Goal: Task Accomplishment & Management: Manage account settings

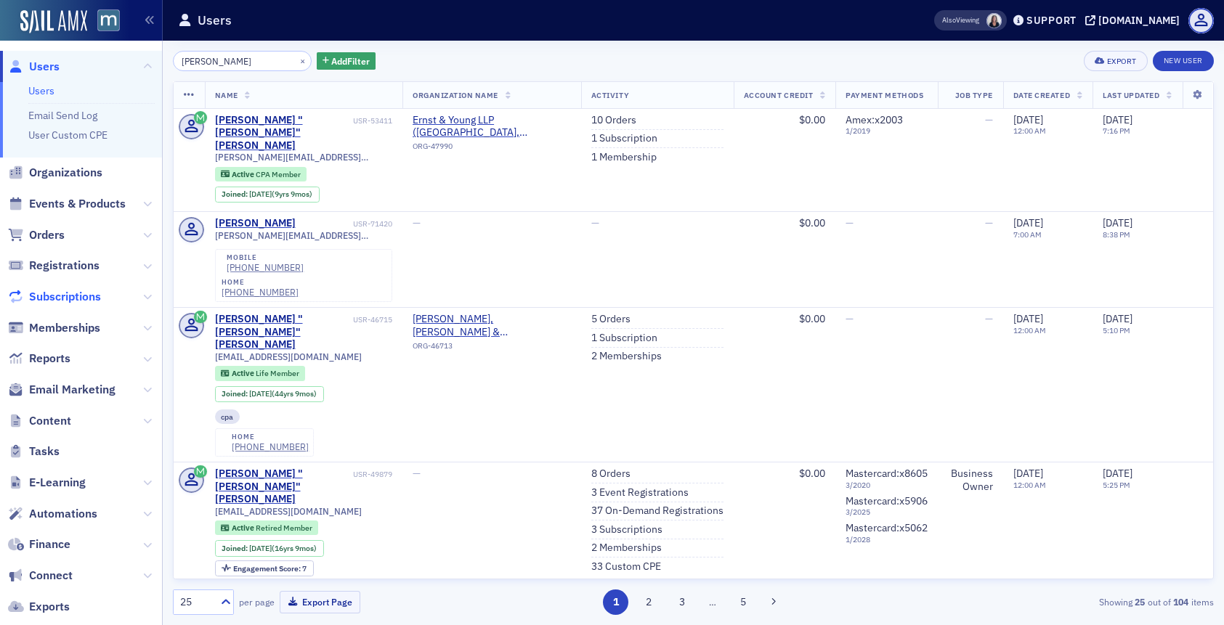
click at [56, 299] on span "Subscriptions" at bounding box center [65, 297] width 72 height 16
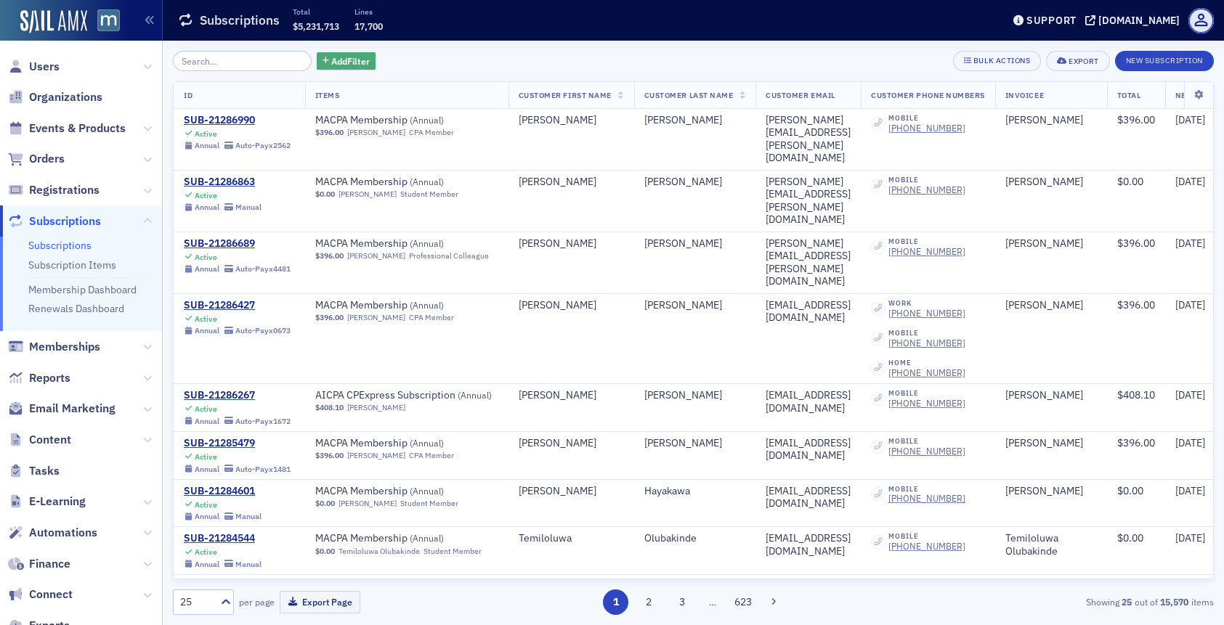
click at [331, 57] on span "Add Filter" at bounding box center [350, 60] width 38 height 13
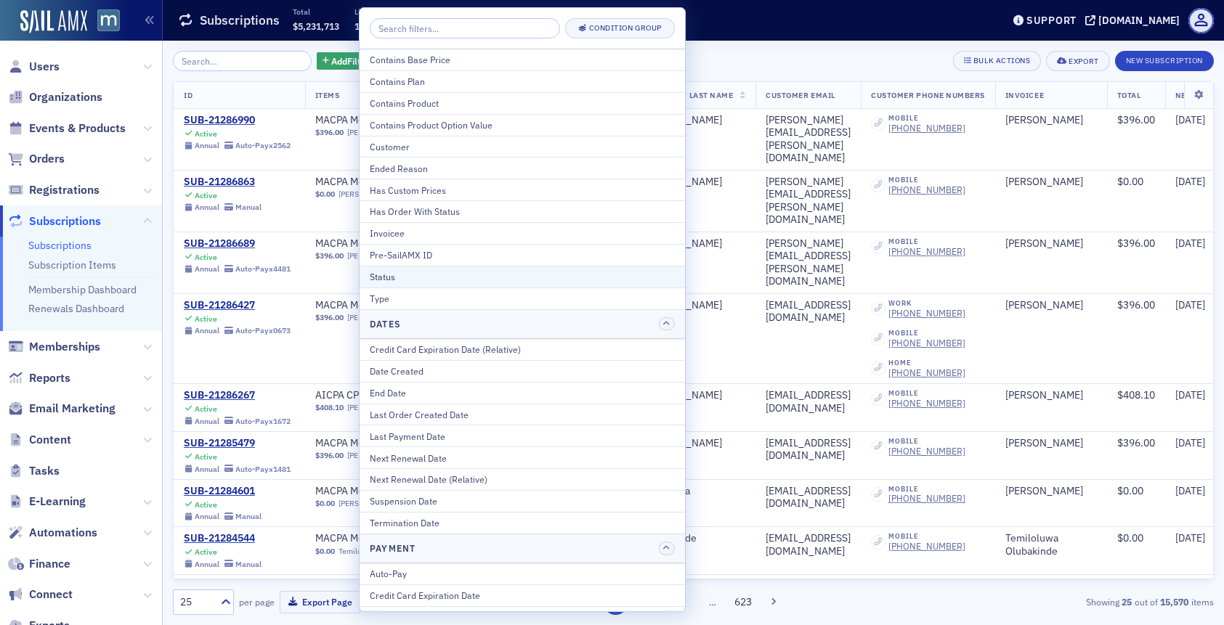
click at [469, 279] on div "Status" at bounding box center [522, 276] width 305 height 13
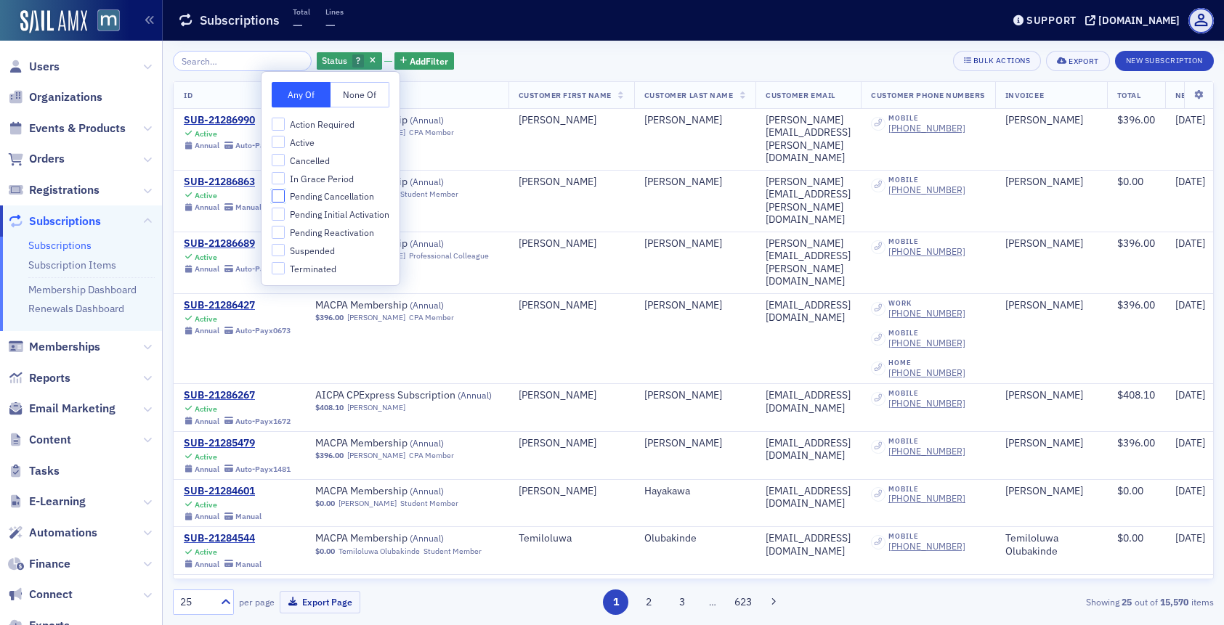
click at [276, 190] on input "Pending Cancellation" at bounding box center [278, 196] width 13 height 13
checkbox input "true"
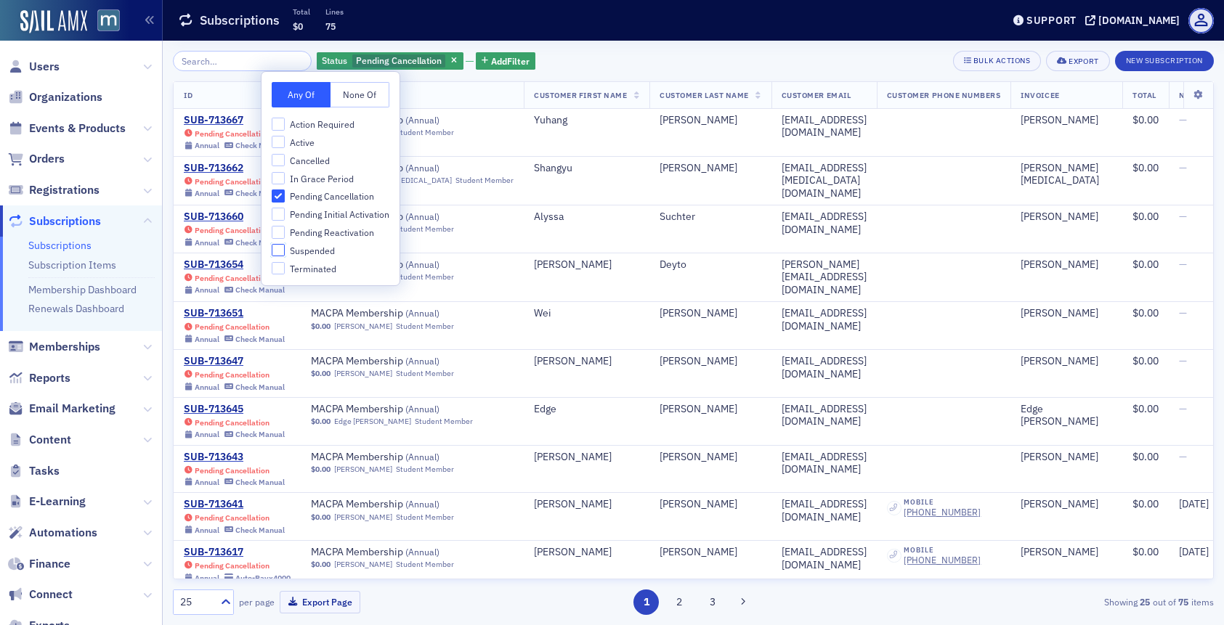
click at [279, 251] on input "Suspended" at bounding box center [278, 250] width 13 height 13
checkbox input "true"
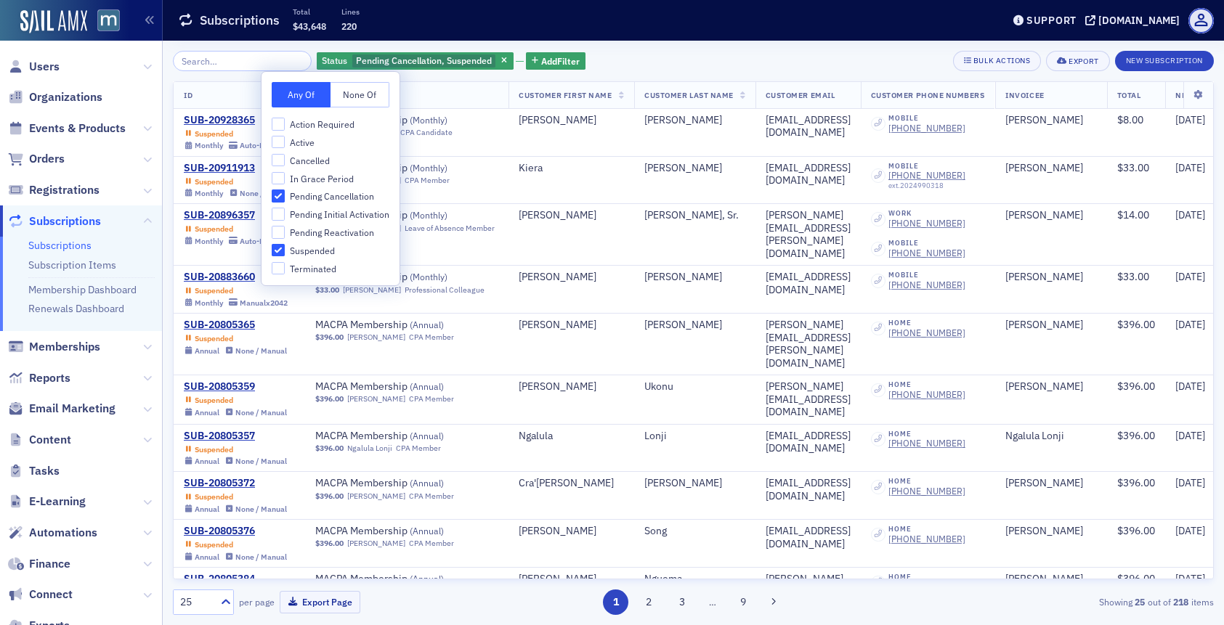
click at [768, 50] on div "Status Pending Cancellation, Suspended Add Filter Bulk Actions Export New Subsc…" at bounding box center [693, 333] width 1041 height 585
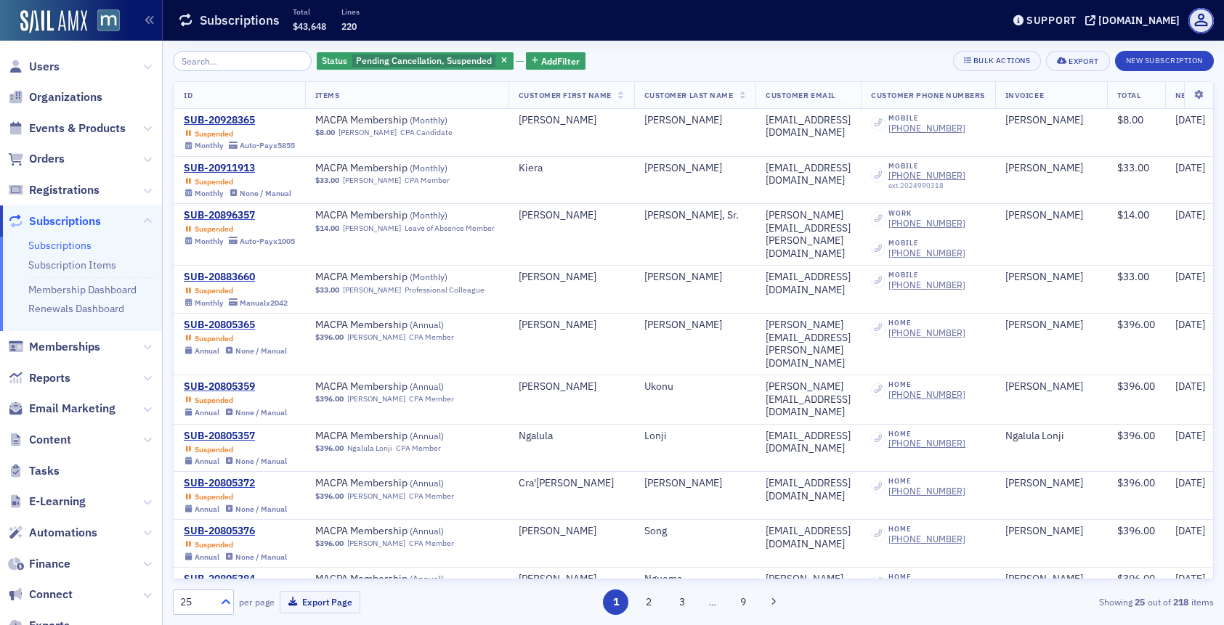
click at [227, 596] on icon at bounding box center [226, 602] width 15 height 15
click at [209, 548] on div "250" at bounding box center [204, 540] width 60 height 27
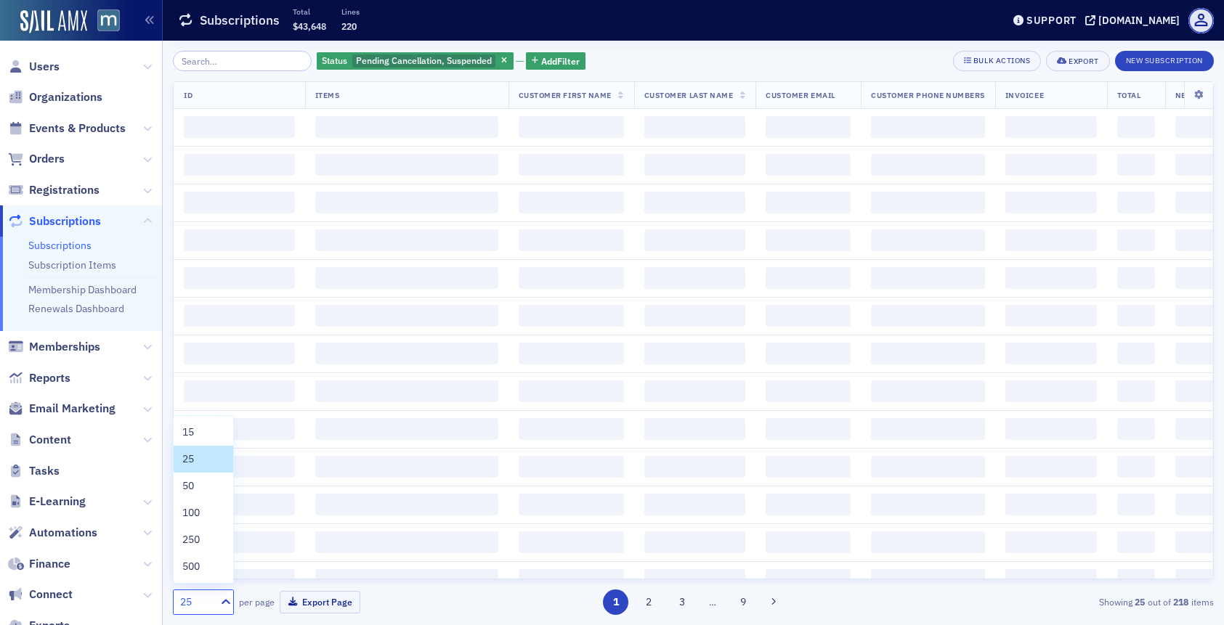
click at [214, 598] on div "25" at bounding box center [194, 602] width 41 height 18
click at [211, 570] on div "500" at bounding box center [203, 566] width 42 height 15
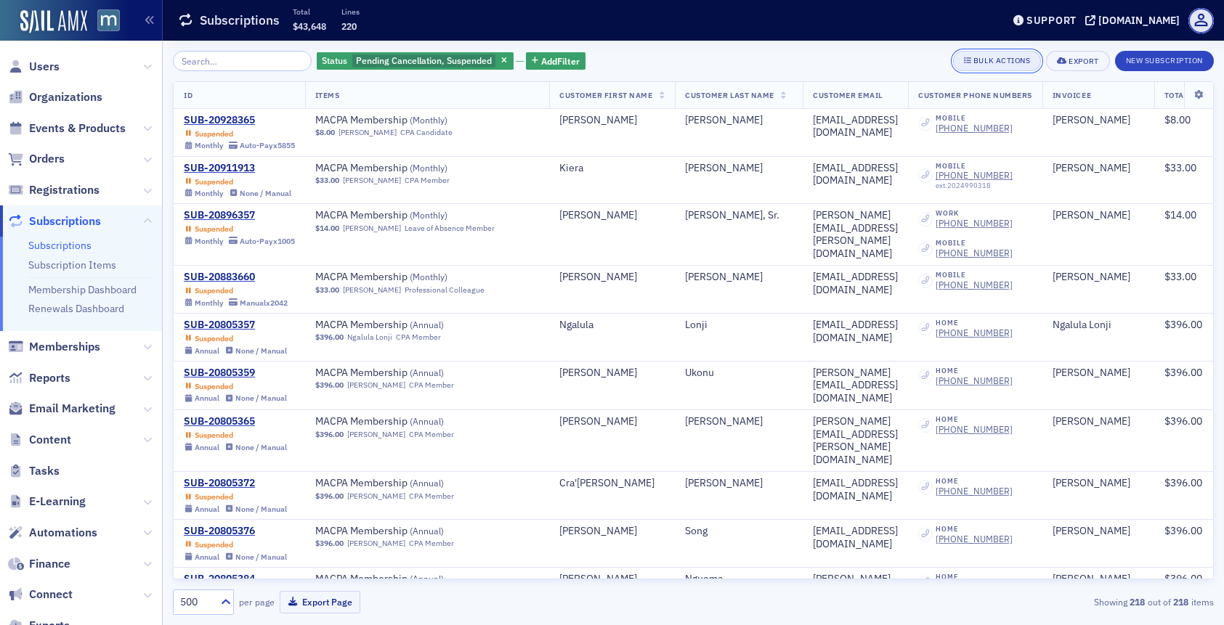
click at [983, 69] on button "Bulk Actions" at bounding box center [997, 61] width 88 height 20
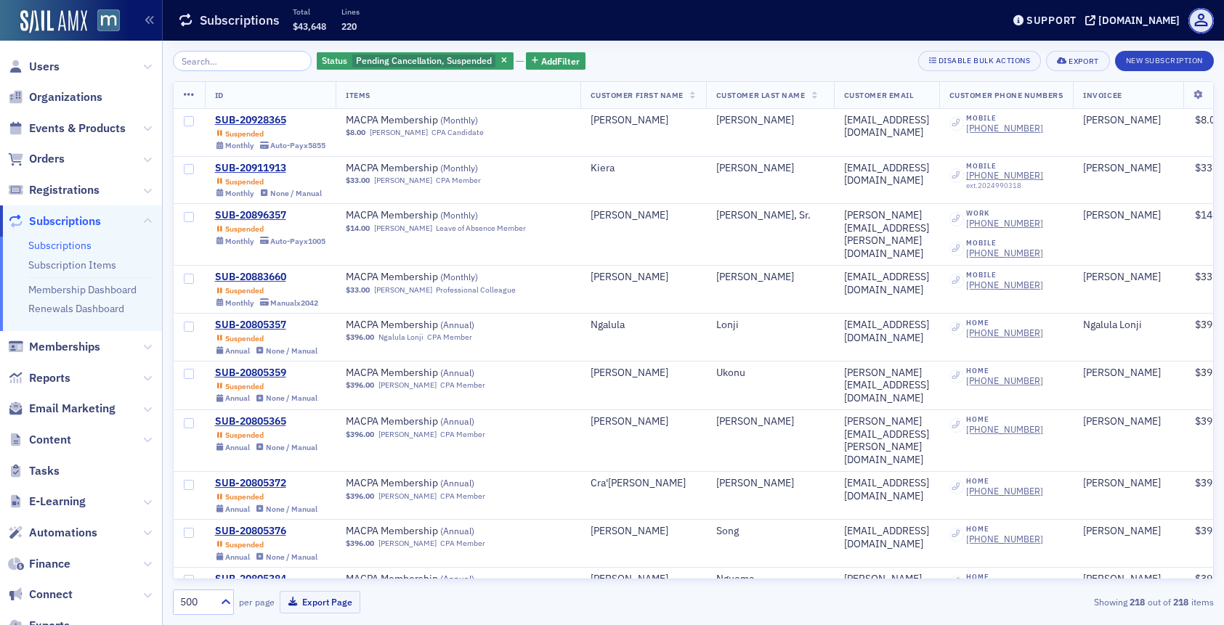
click at [188, 89] on div at bounding box center [189, 95] width 11 height 13
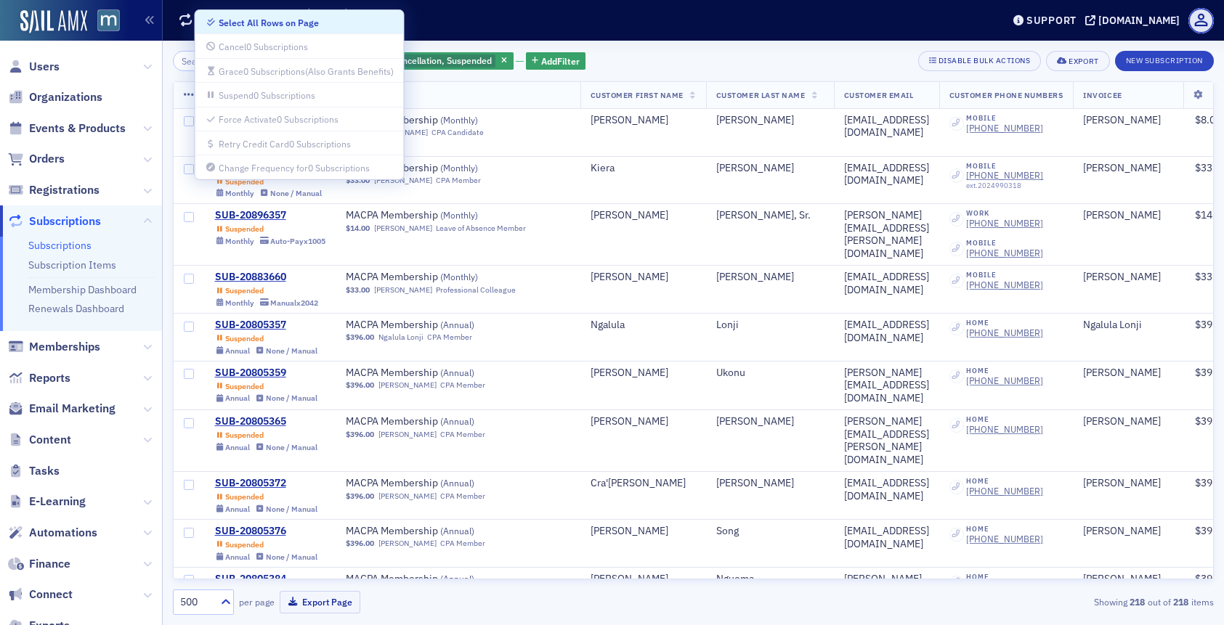
click at [234, 20] on div "Select All Rows on Page" at bounding box center [269, 23] width 100 height 8
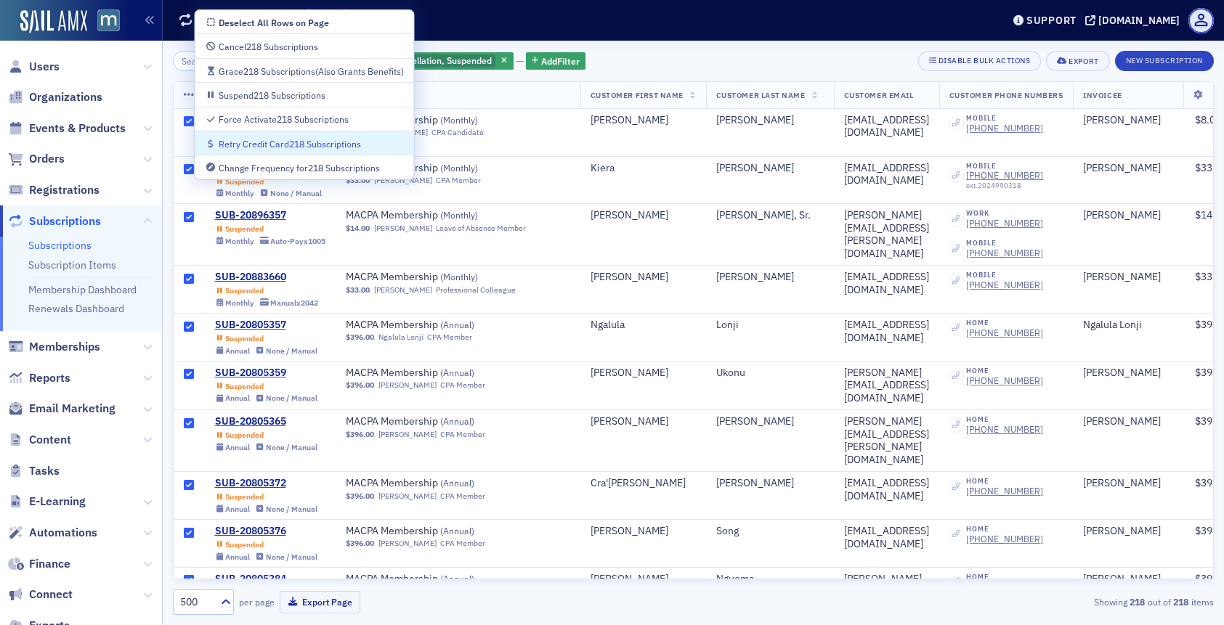
click at [236, 145] on div "Retry Credit Card 218 Subscriptions" at bounding box center [290, 144] width 142 height 8
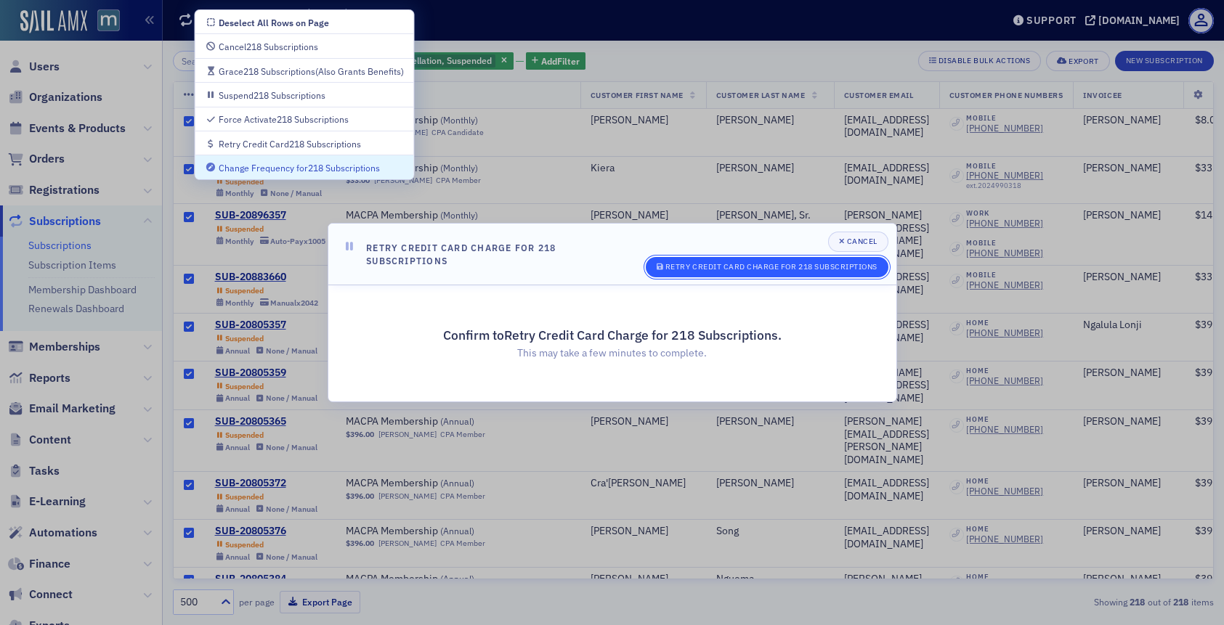
click at [665, 264] on div "Retry Credit Card Charge for 218 Subscriptions" at bounding box center [771, 267] width 212 height 8
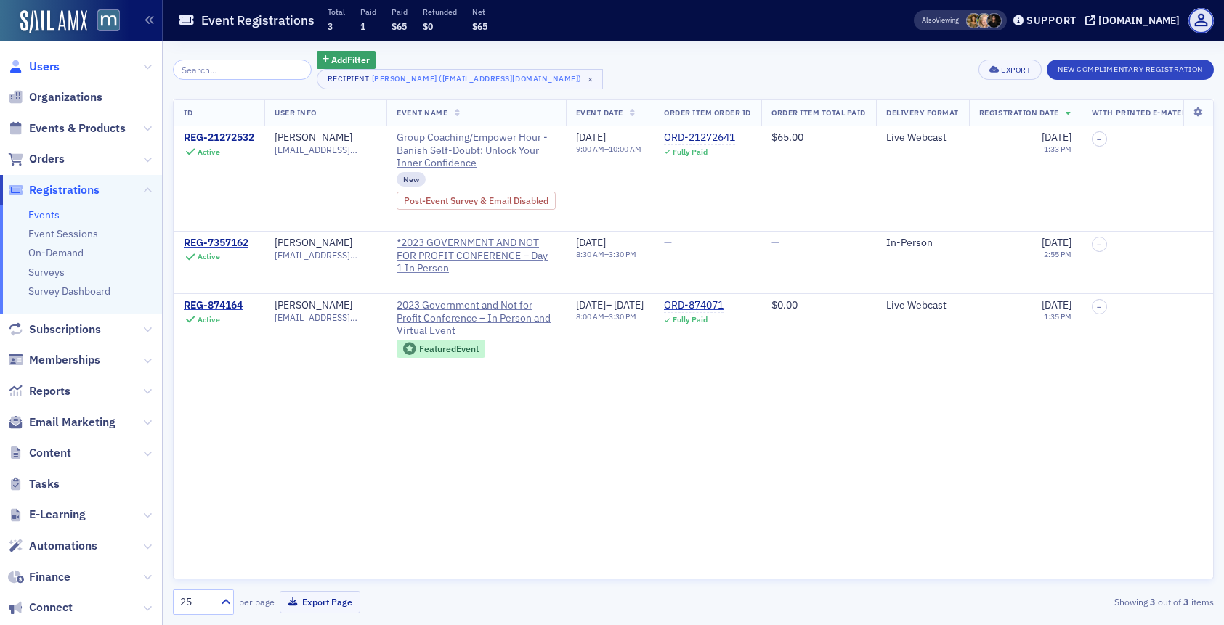
click at [46, 65] on span "Users" at bounding box center [44, 67] width 31 height 16
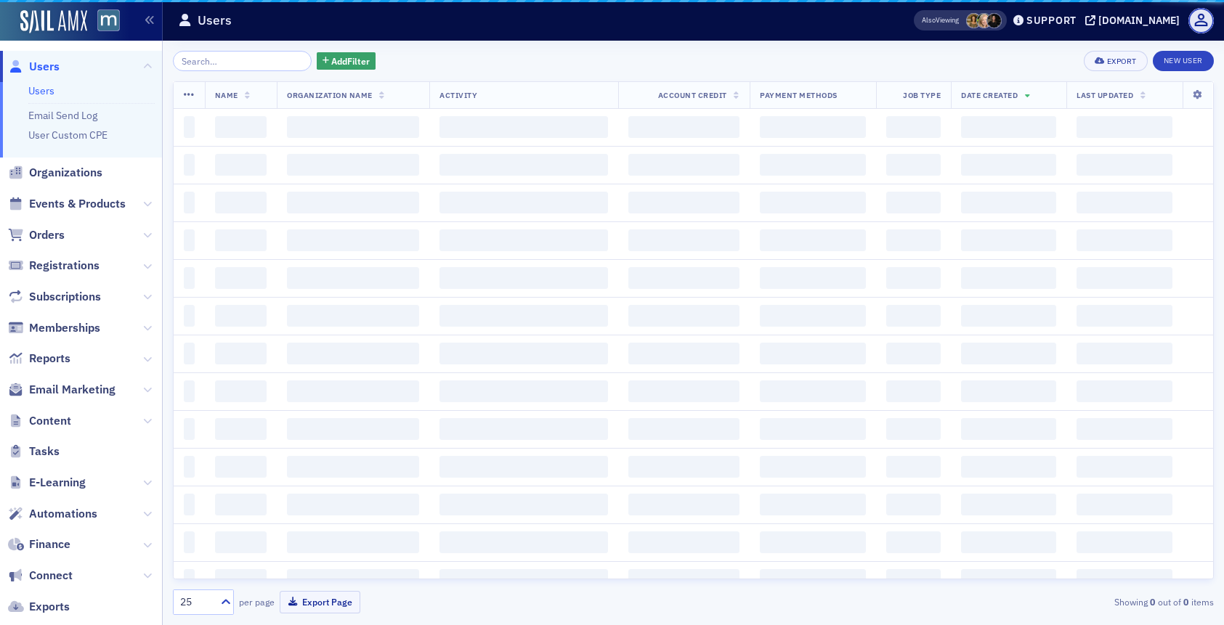
click at [230, 66] on input "search" at bounding box center [242, 61] width 139 height 20
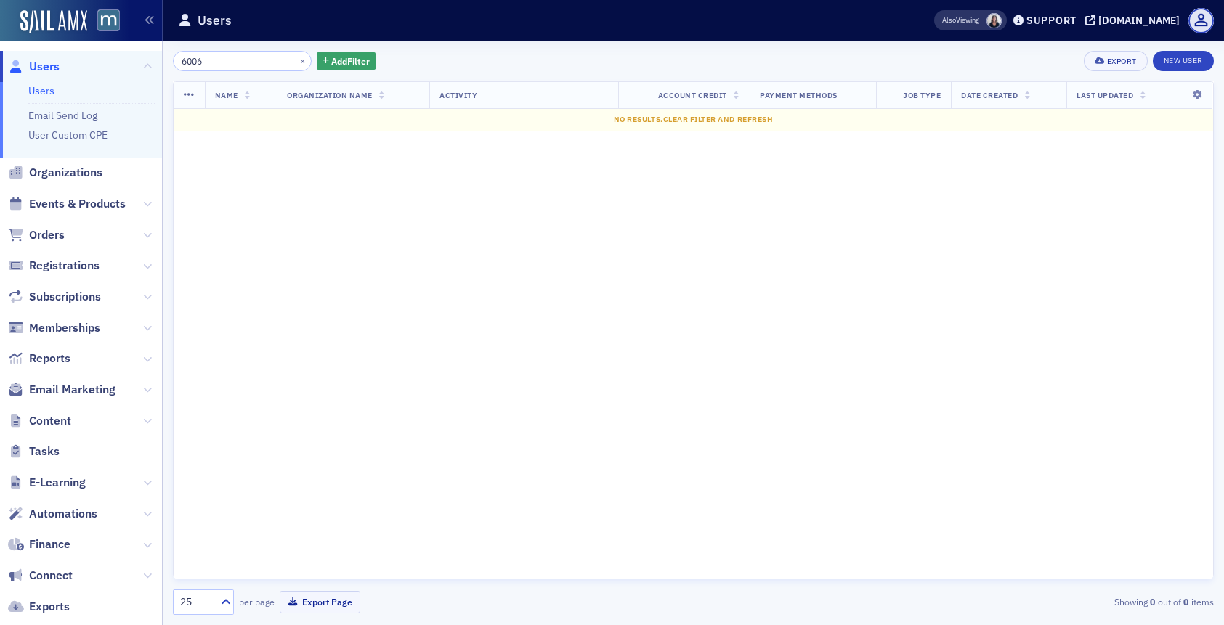
type input "6006"
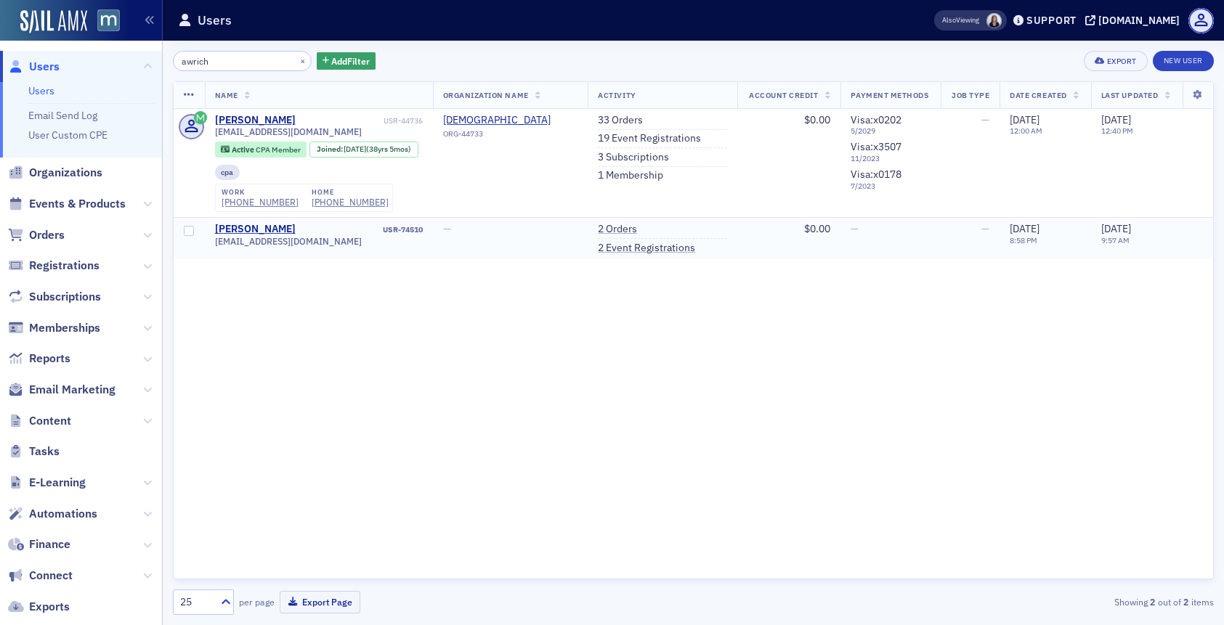
type input "awrich"
click at [264, 247] on span "hawrich@comcast.net" at bounding box center [288, 241] width 147 height 11
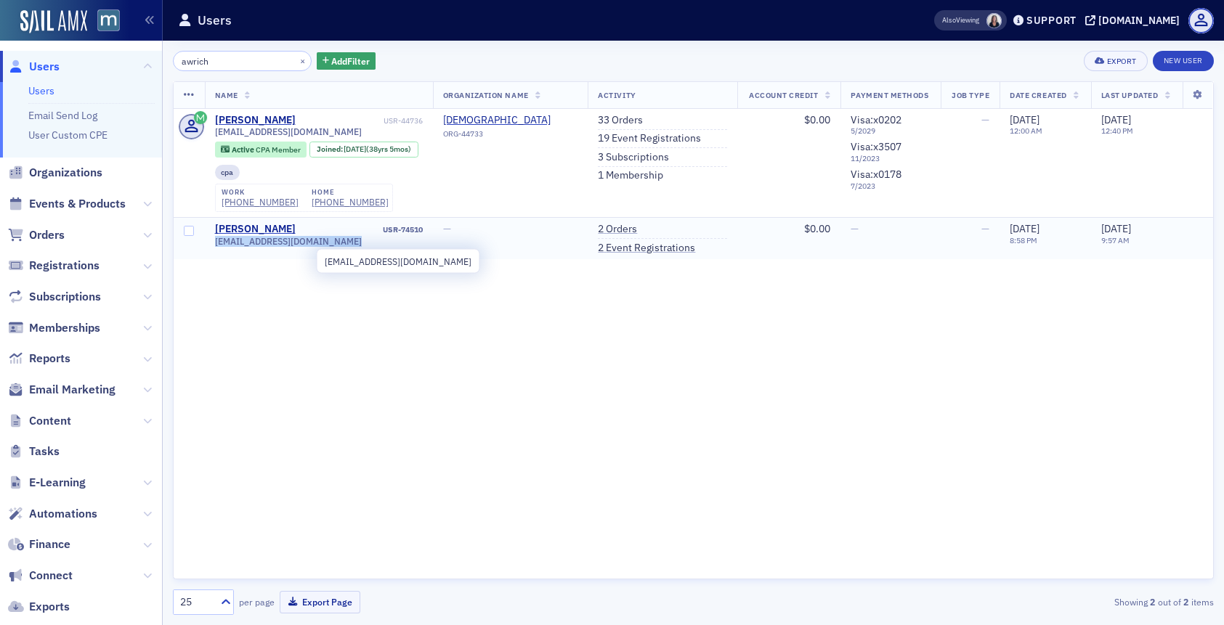
click at [264, 247] on span "hawrich@comcast.net" at bounding box center [288, 241] width 147 height 11
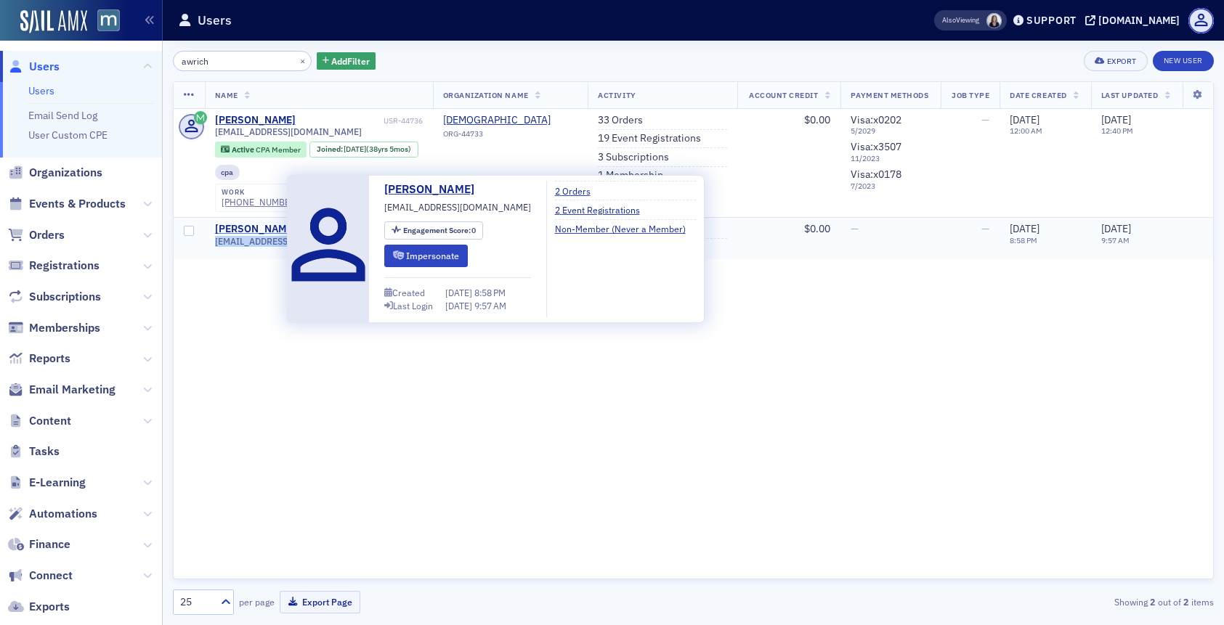
click at [239, 236] on div "Howard Awrich" at bounding box center [255, 229] width 81 height 13
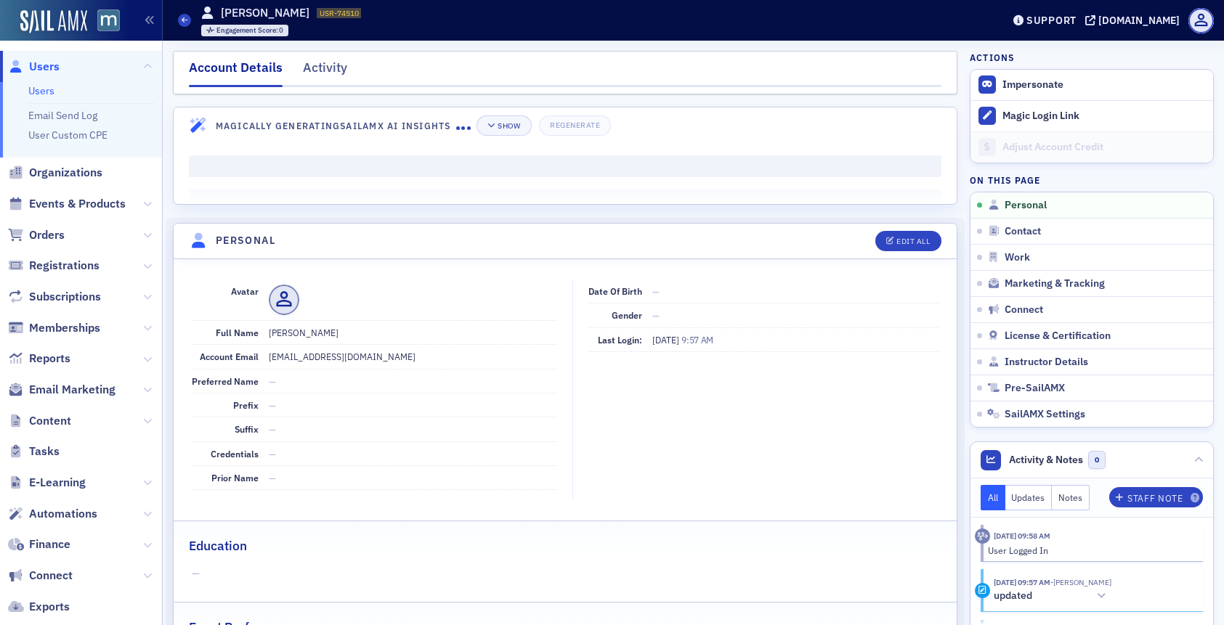
click at [899, 253] on header "Personal Edit All" at bounding box center [565, 242] width 783 height 36
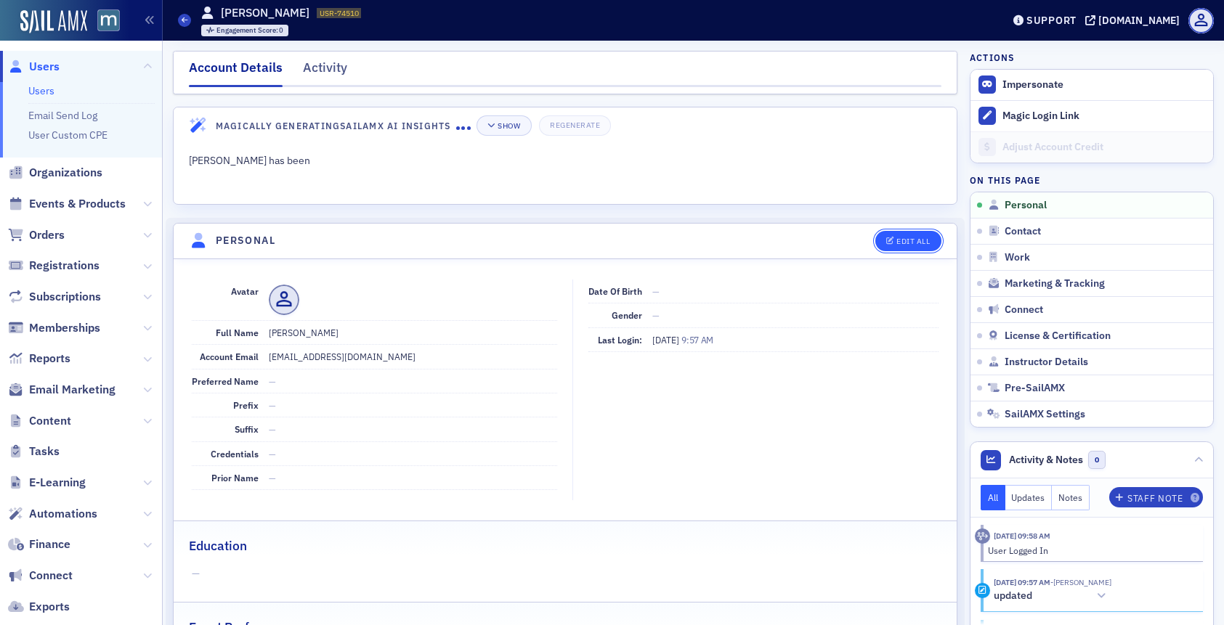
click at [897, 248] on button "Edit All" at bounding box center [907, 241] width 65 height 20
select select "US"
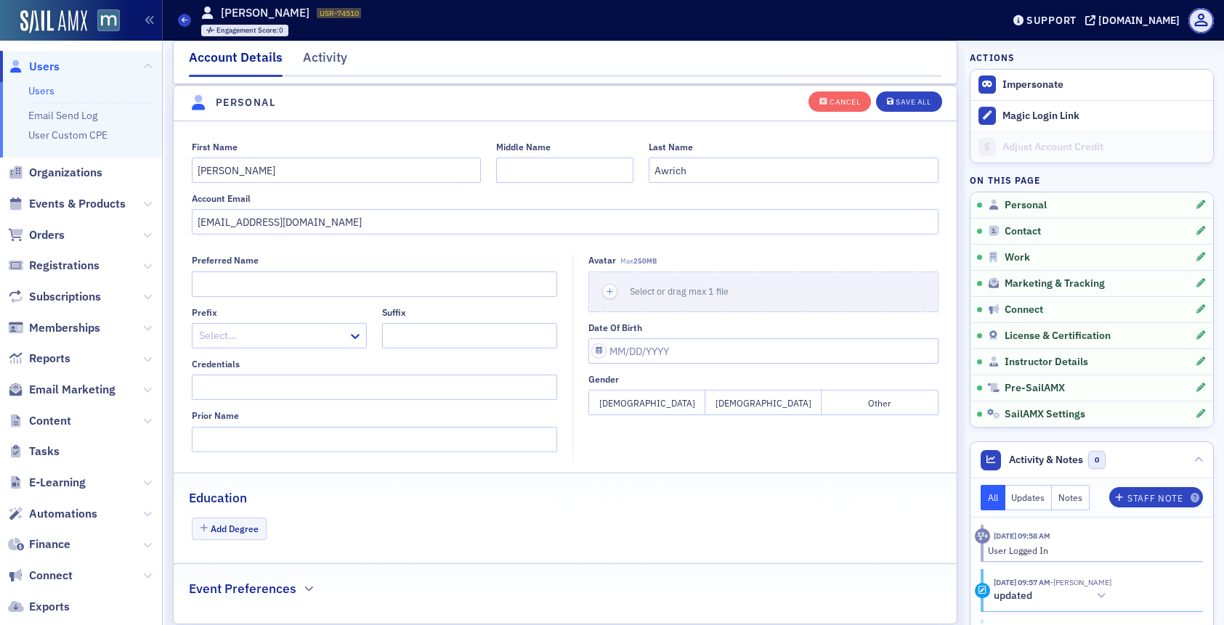
scroll to position [169, 0]
click at [277, 221] on input "hawrich@comcast.net" at bounding box center [565, 220] width 747 height 25
click at [906, 100] on div "Save All" at bounding box center [913, 102] width 35 height 8
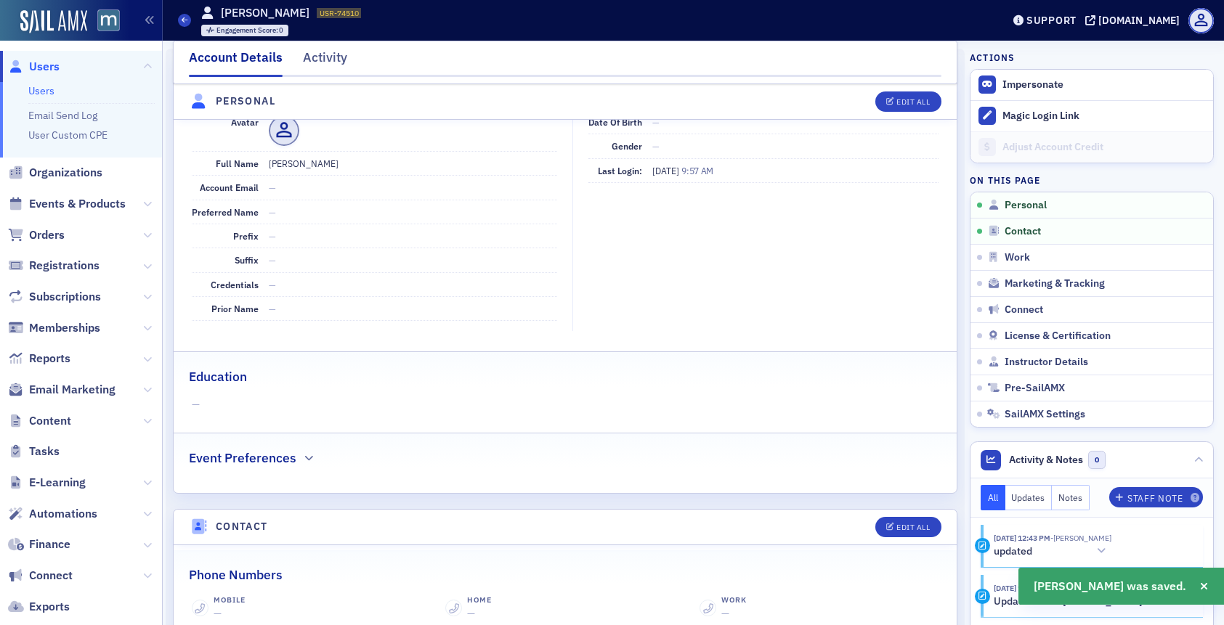
click at [54, 62] on span "Users" at bounding box center [44, 67] width 31 height 16
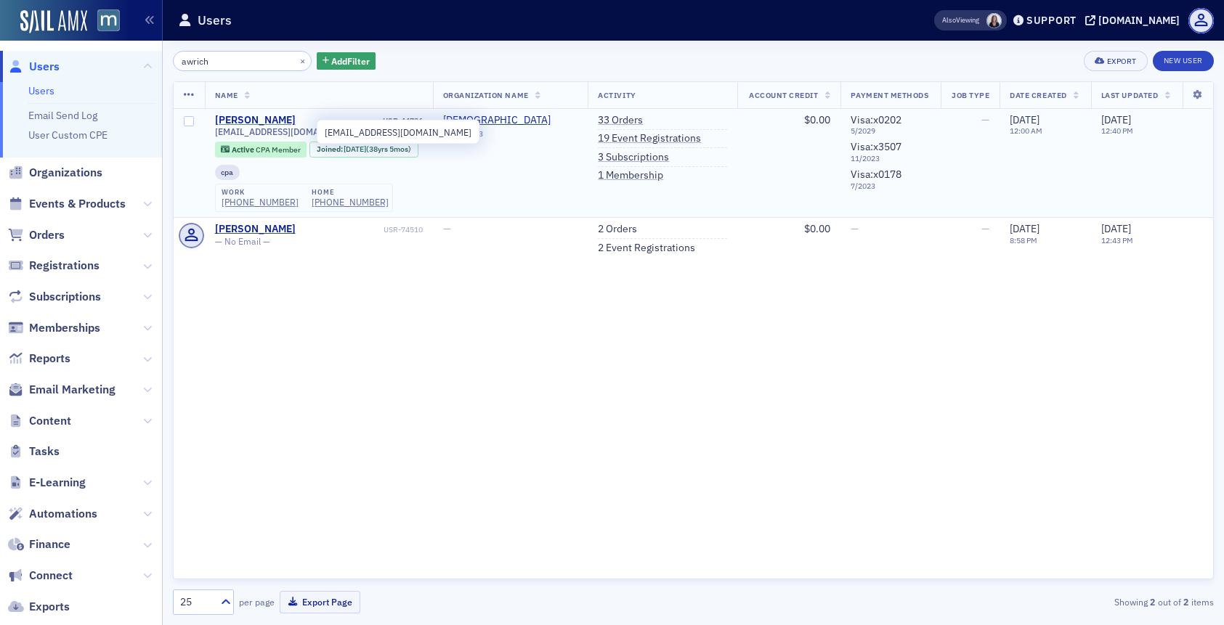
click at [264, 121] on div "Howard Awrich" at bounding box center [255, 120] width 81 height 13
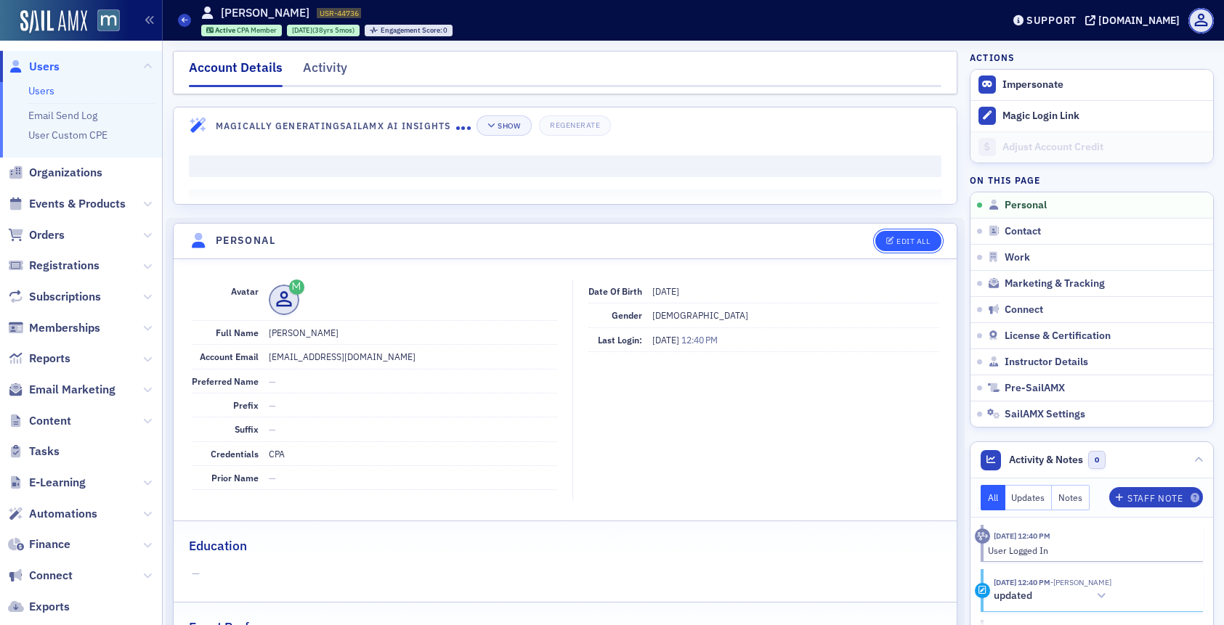
click at [914, 245] on button "Edit All" at bounding box center [907, 241] width 65 height 20
select select "US"
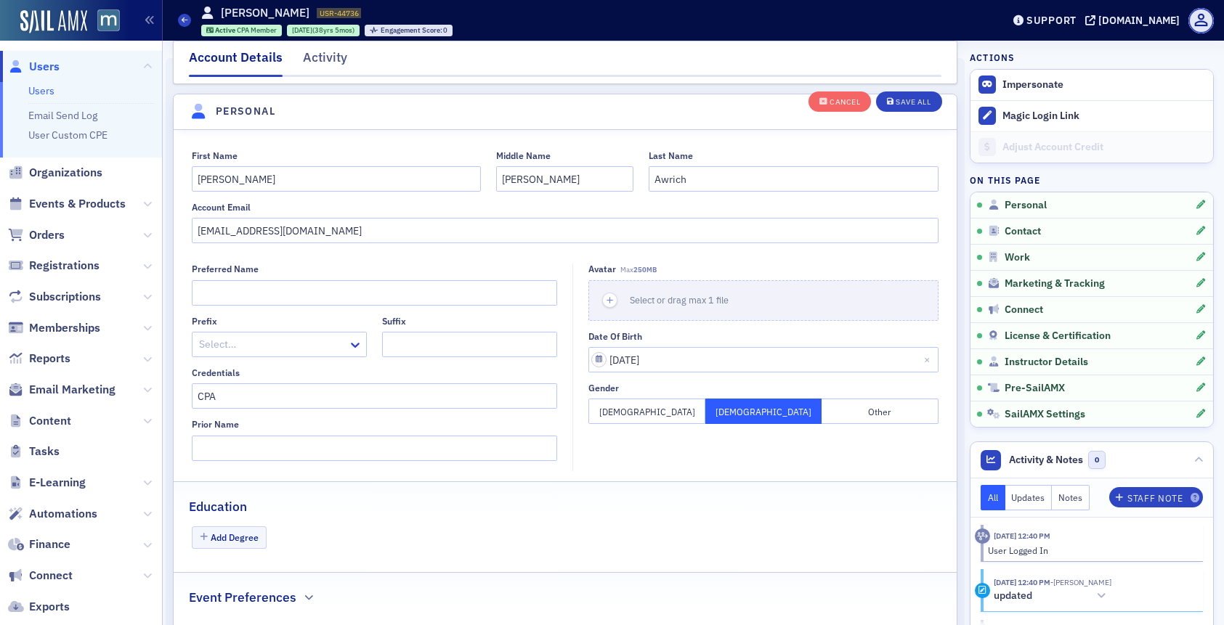
scroll to position [169, 0]
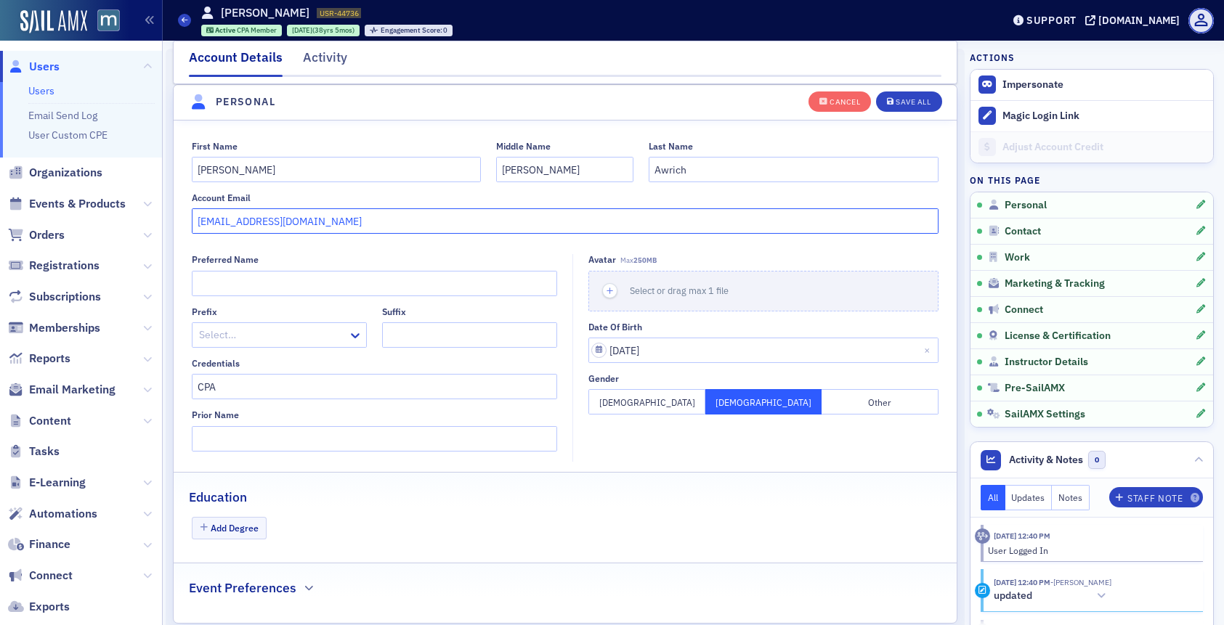
click at [275, 227] on input "hawrich@nea.org" at bounding box center [565, 220] width 747 height 25
paste input "comcast.net"
type input "hawrich@comcast.net"
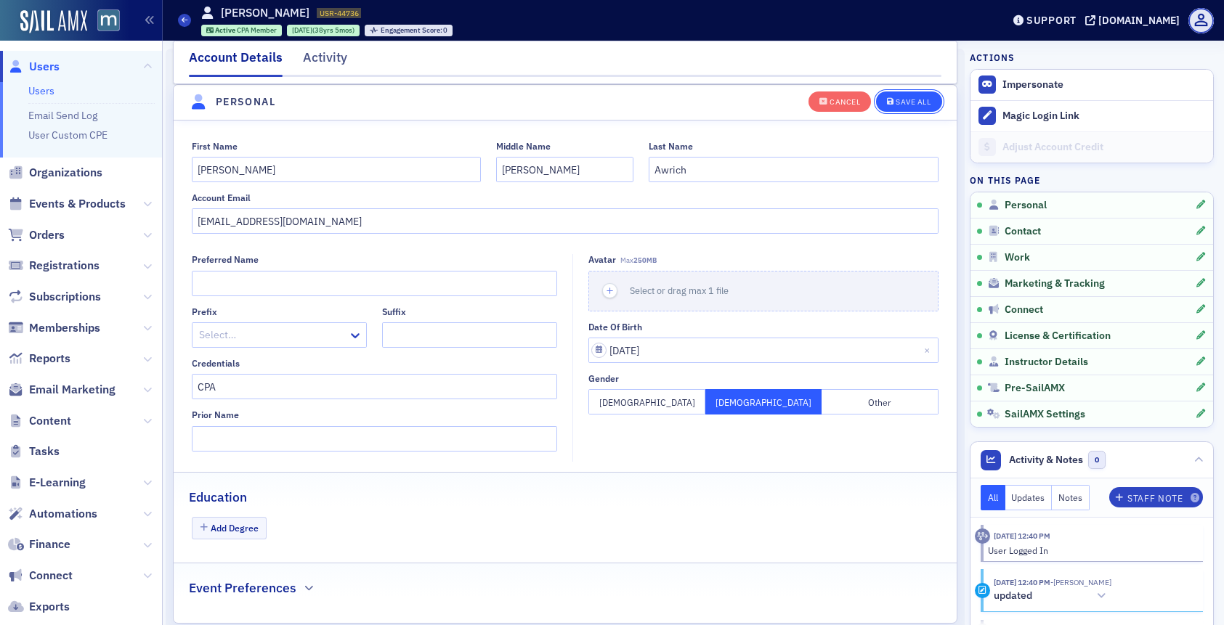
click at [893, 105] on span "Save All" at bounding box center [909, 102] width 44 height 8
click at [911, 92] on button "Save All" at bounding box center [908, 101] width 65 height 20
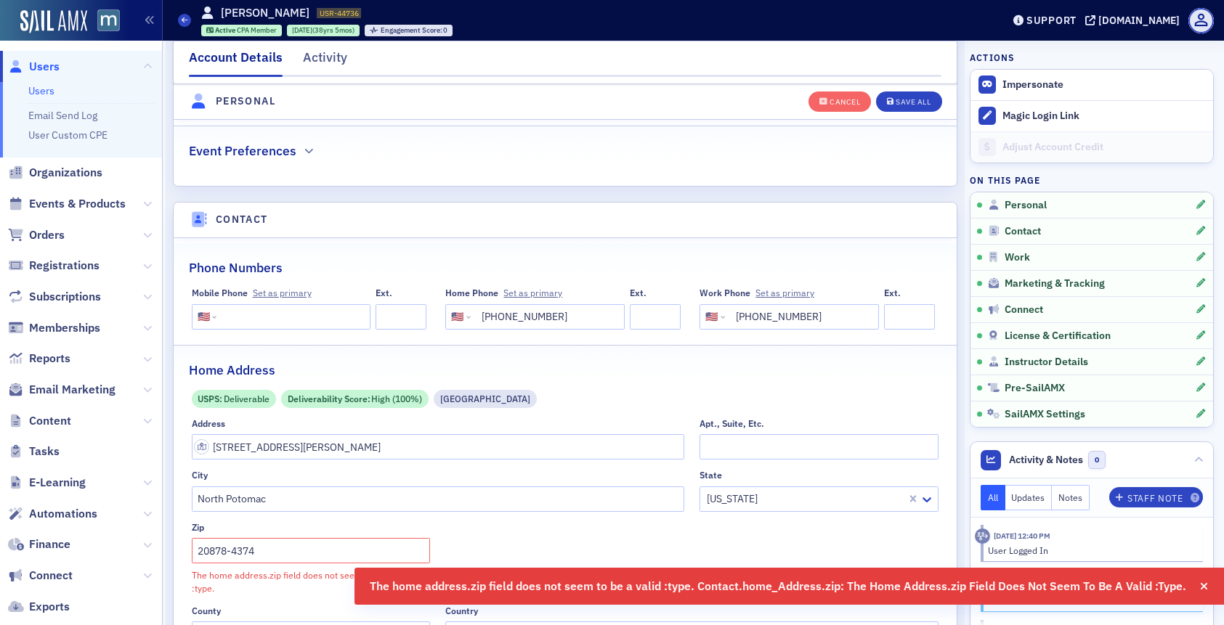
scroll to position [720, 0]
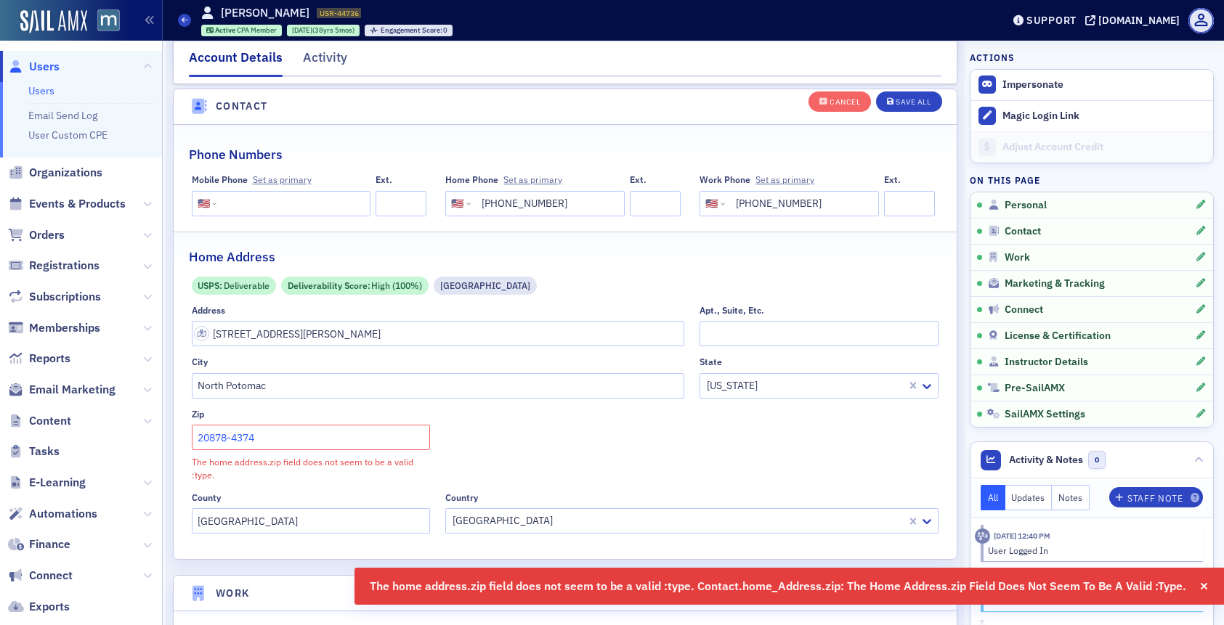
click at [343, 437] on input "20878-4374" at bounding box center [311, 437] width 239 height 25
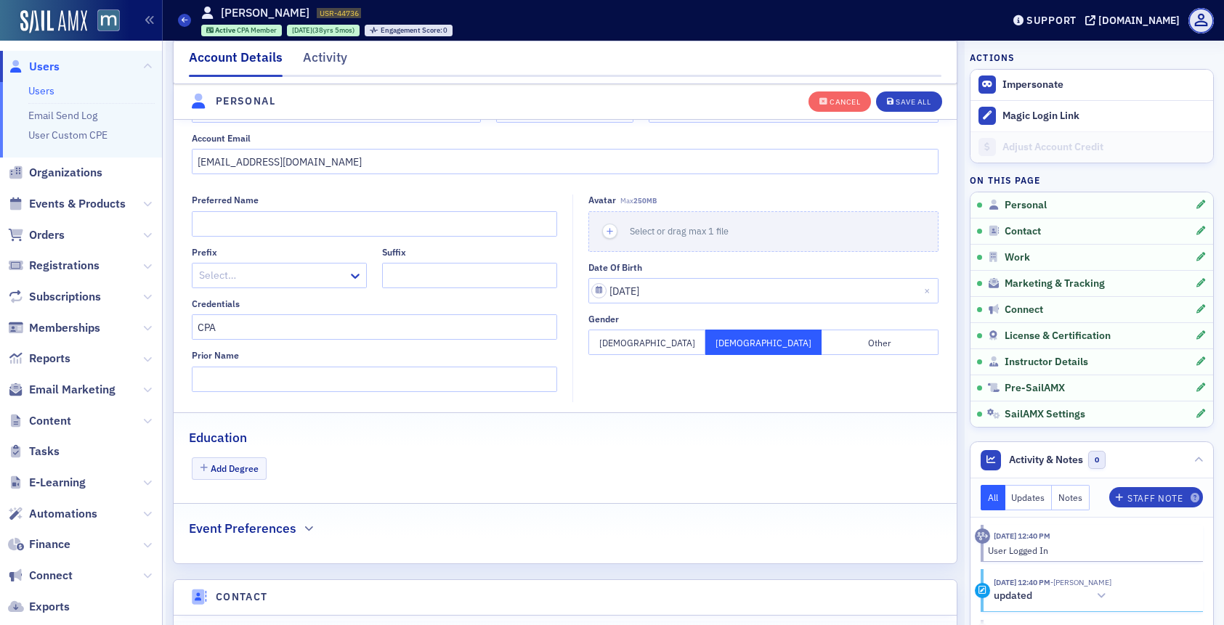
scroll to position [255, 0]
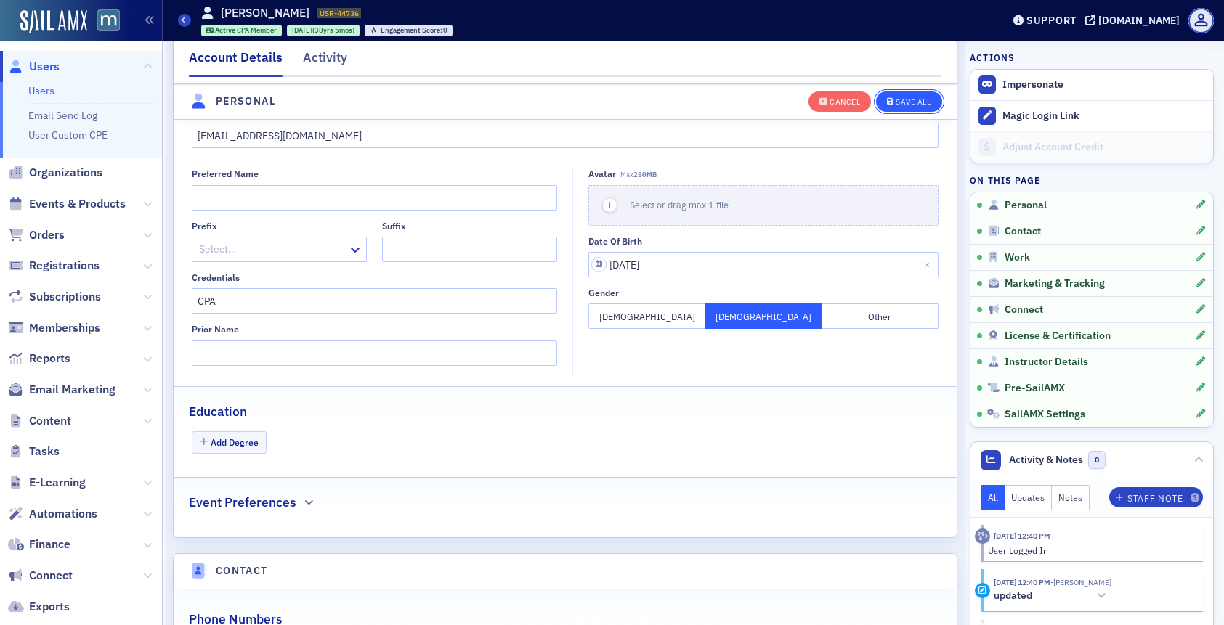
click at [904, 110] on button "Save All" at bounding box center [908, 101] width 65 height 20
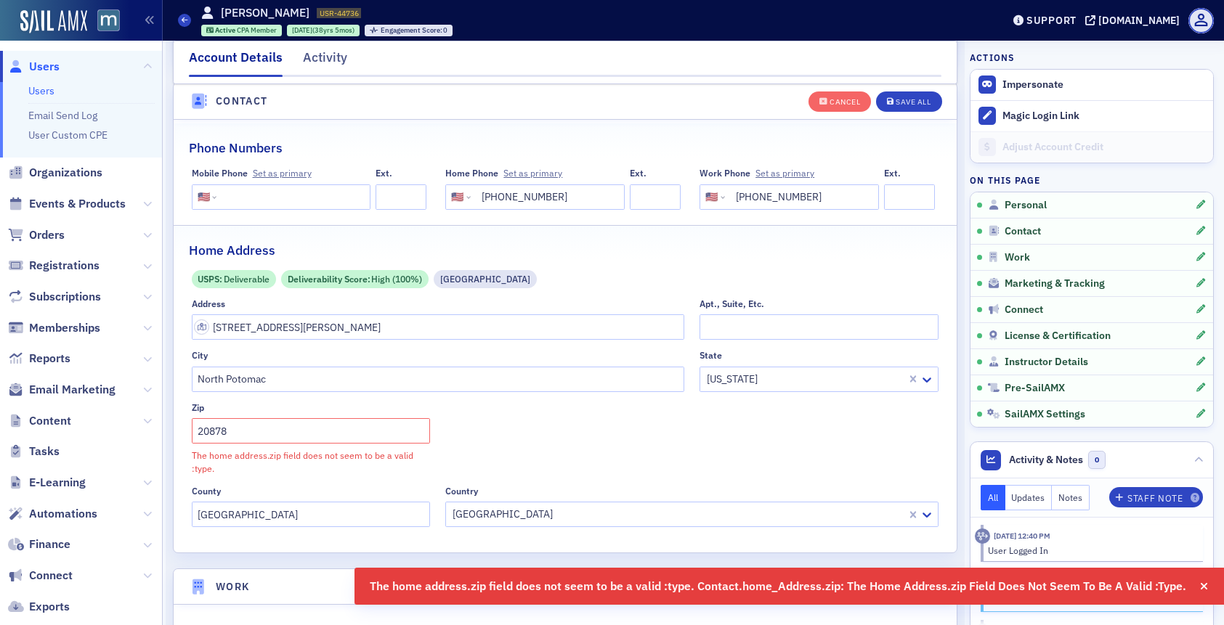
scroll to position [770, 0]
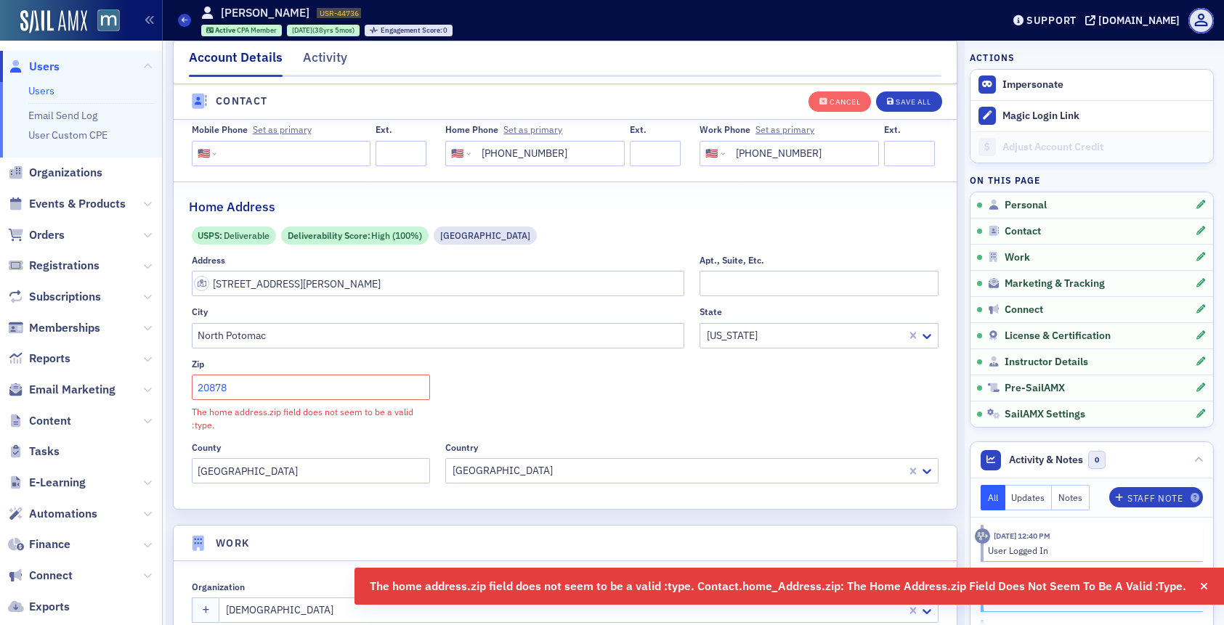
click at [249, 395] on input "20878" at bounding box center [311, 387] width 239 height 25
type input "2"
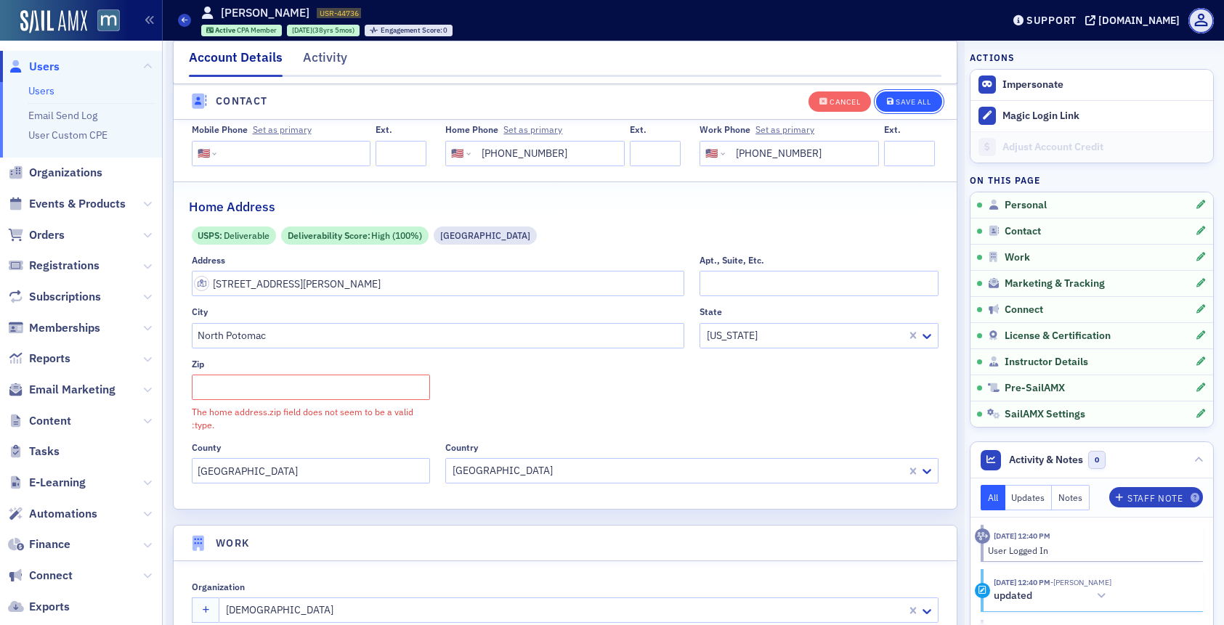
click at [892, 101] on icon "button" at bounding box center [890, 102] width 7 height 8
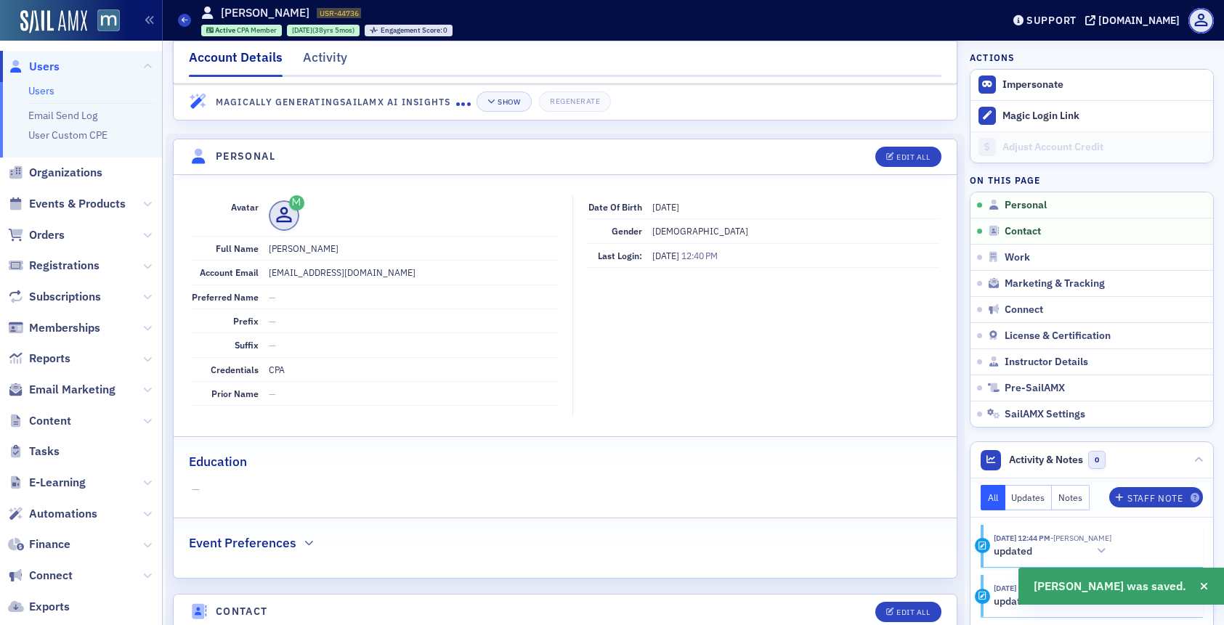
scroll to position [0, 0]
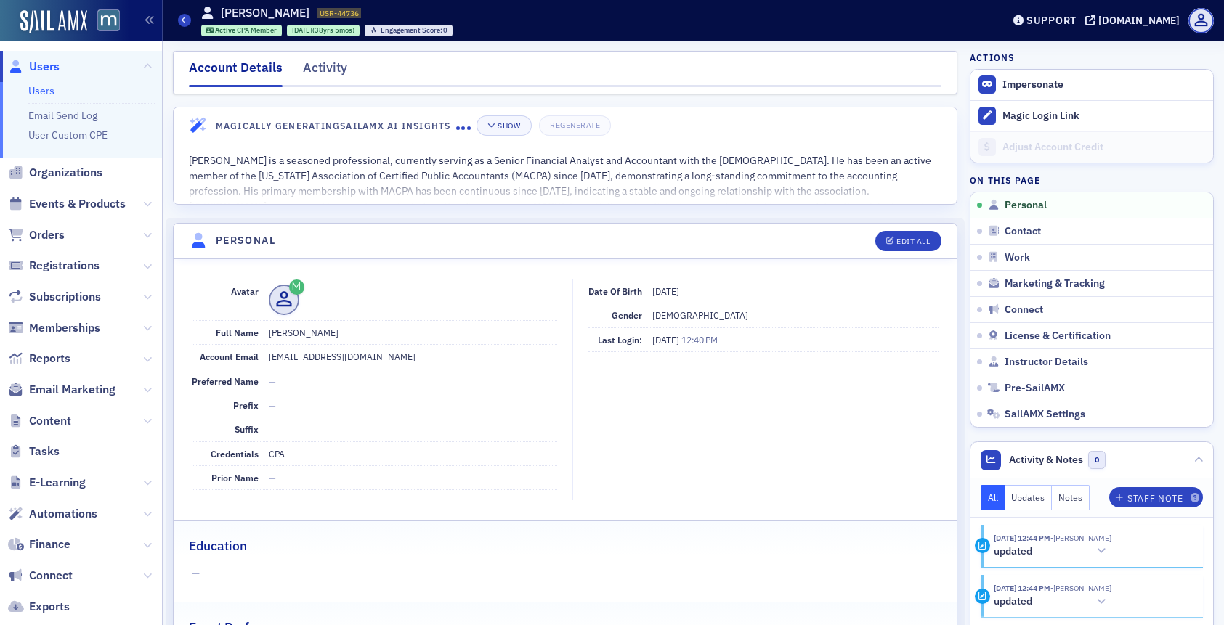
click at [41, 65] on span "Users" at bounding box center [44, 67] width 31 height 16
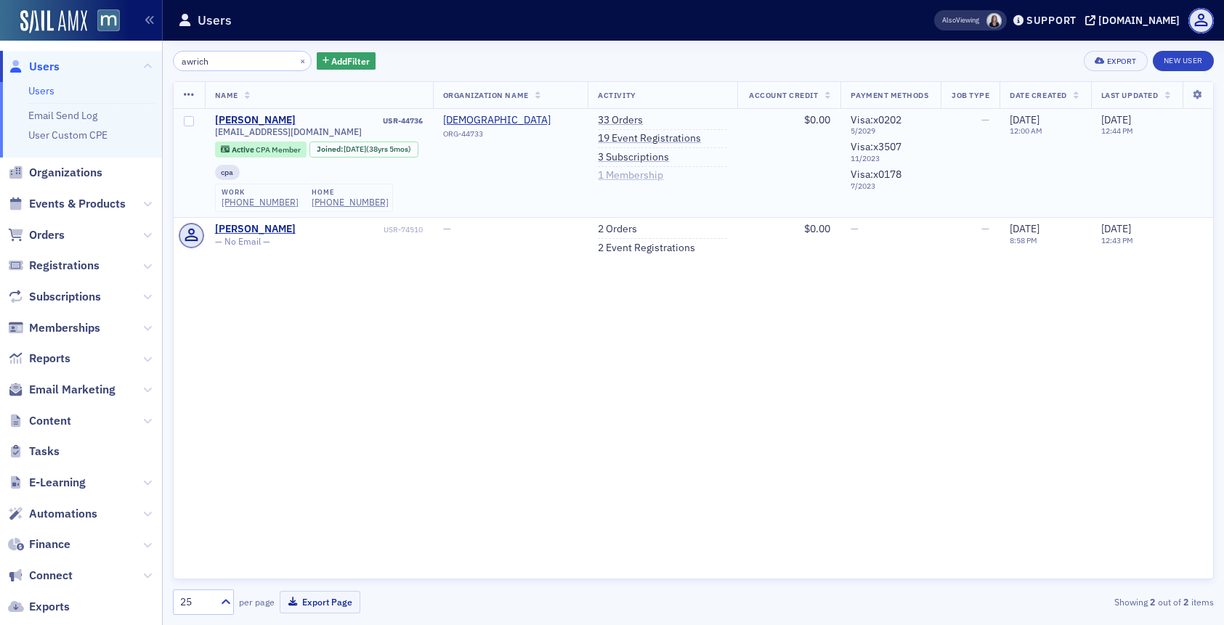
click at [617, 175] on link "1 Membership" at bounding box center [630, 175] width 65 height 13
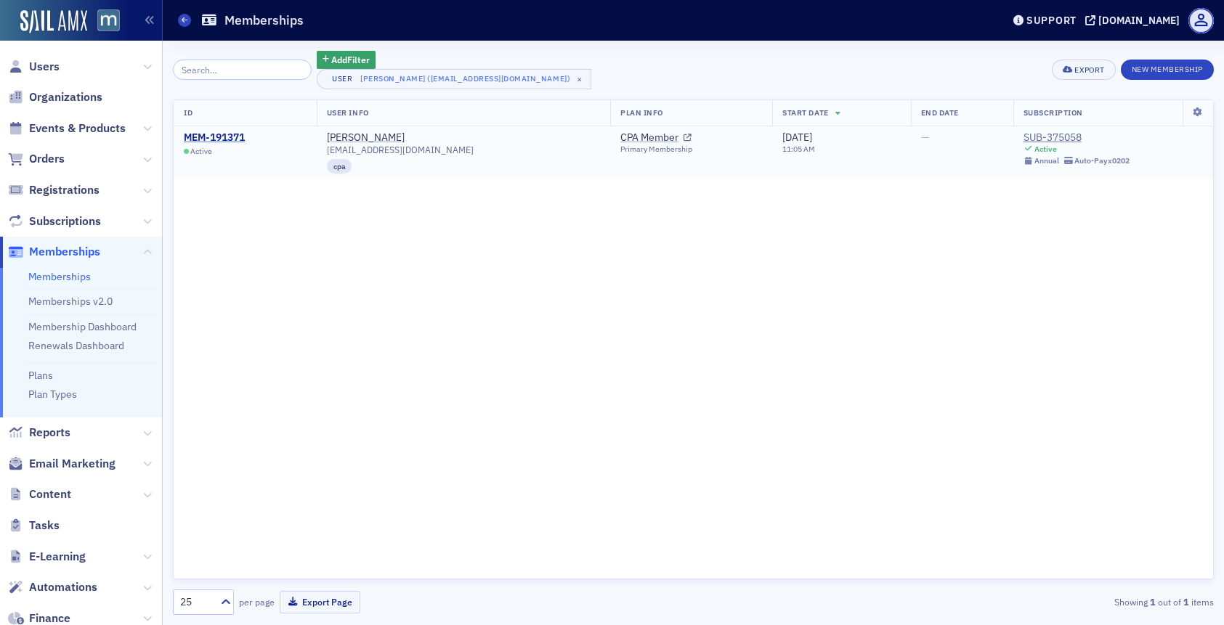
click at [245, 135] on div "MEM-191371" at bounding box center [214, 137] width 61 height 13
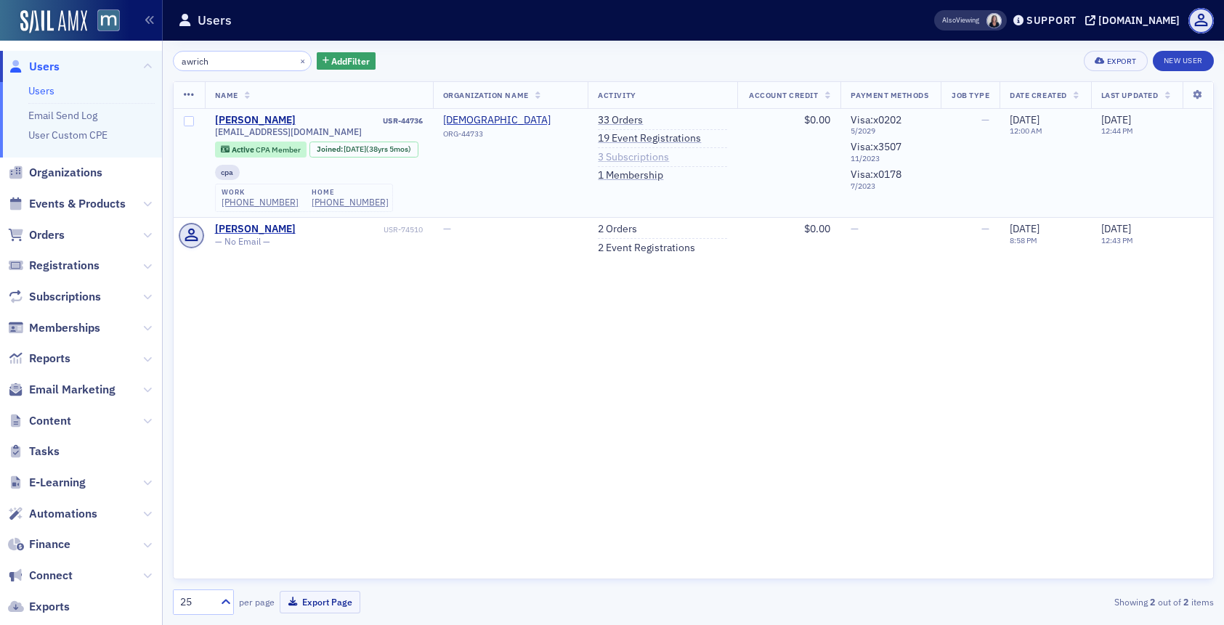
click at [638, 155] on link "3 Subscriptions" at bounding box center [633, 157] width 71 height 13
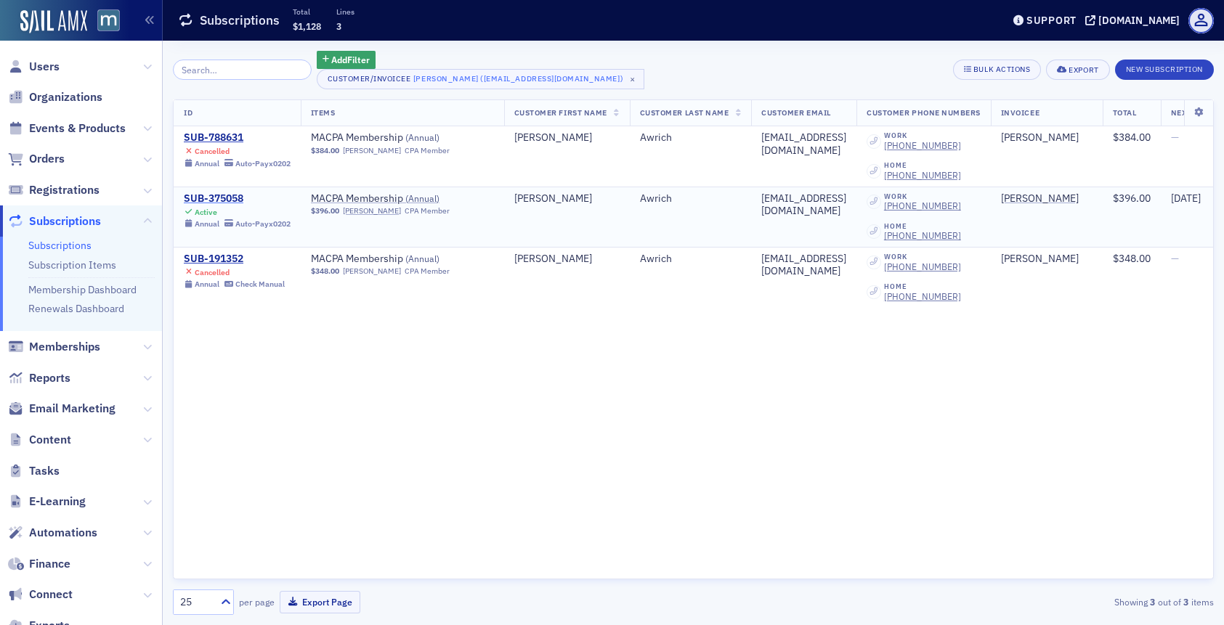
click at [208, 198] on div "SUB-375058" at bounding box center [237, 198] width 107 height 13
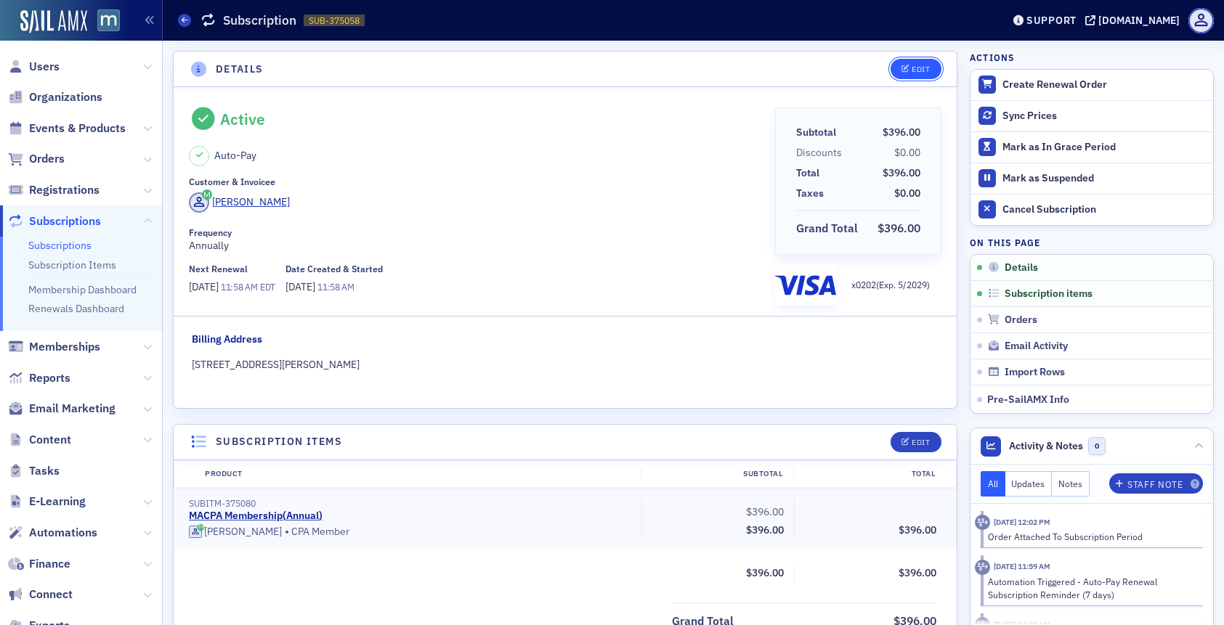
click at [905, 65] on icon "button" at bounding box center [905, 69] width 9 height 8
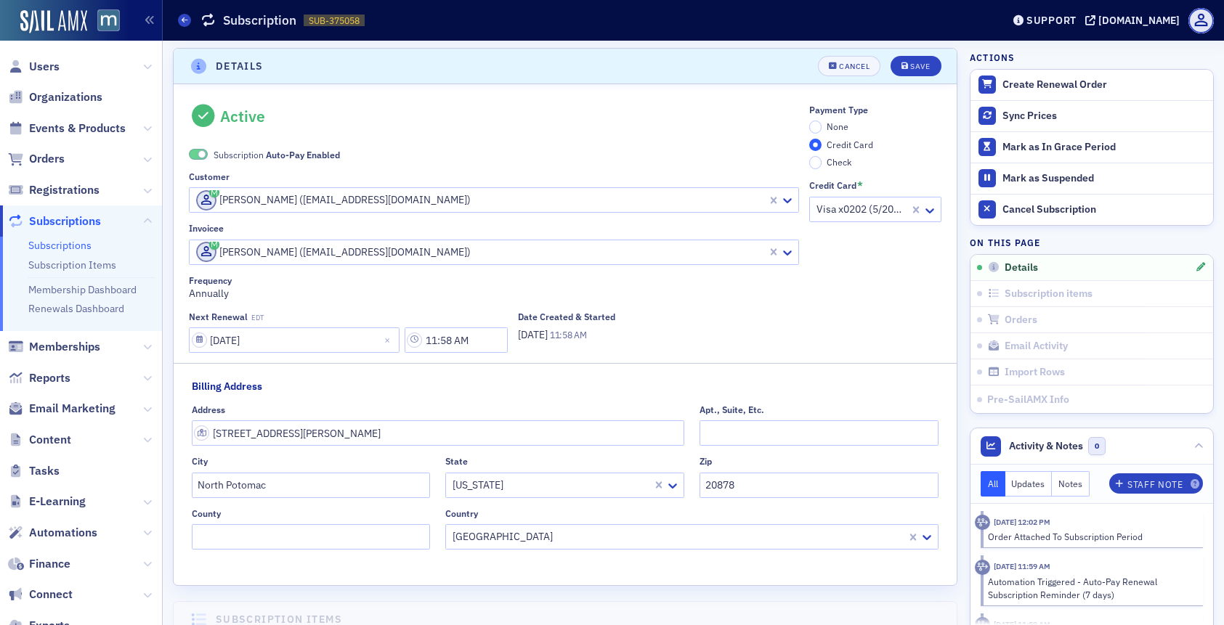
click at [198, 156] on span at bounding box center [202, 154] width 8 height 8
click at [815, 129] on input "None" at bounding box center [815, 127] width 13 height 13
click at [914, 65] on div "Save" at bounding box center [920, 66] width 20 height 8
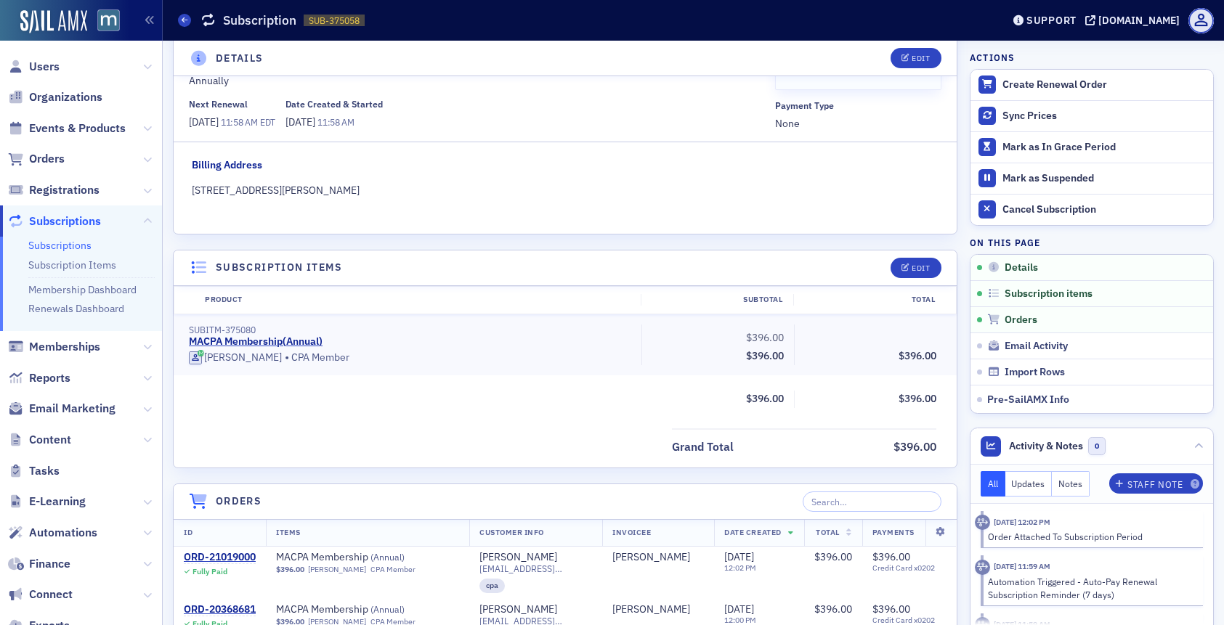
scroll to position [196, 0]
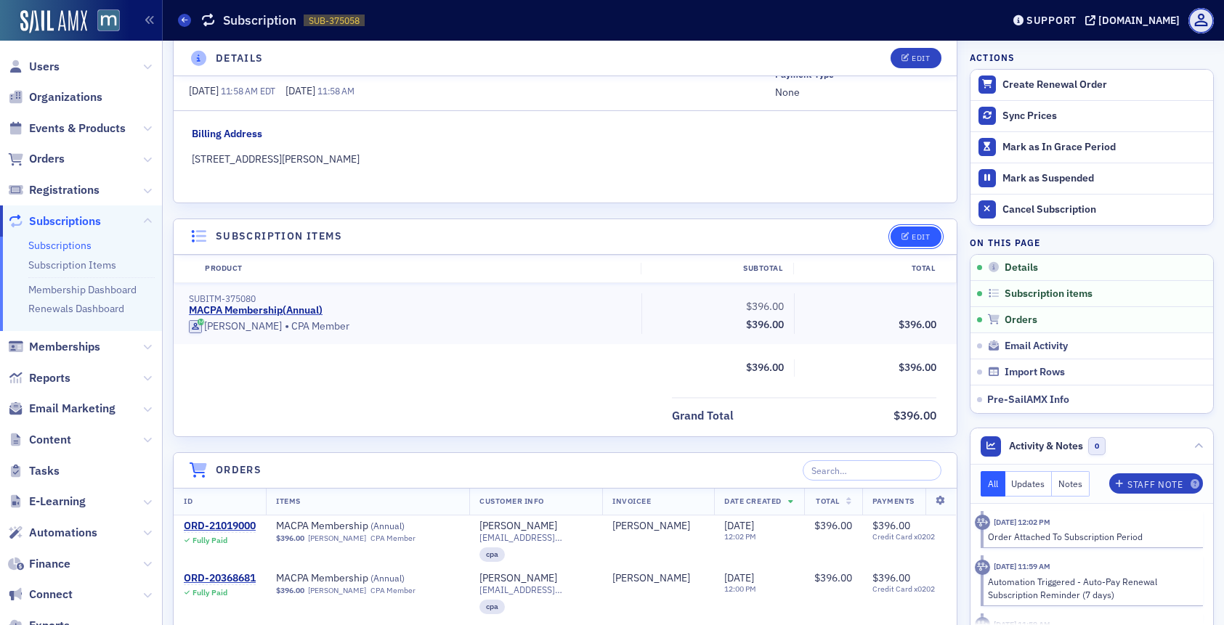
click at [912, 230] on button "Edit" at bounding box center [915, 237] width 50 height 20
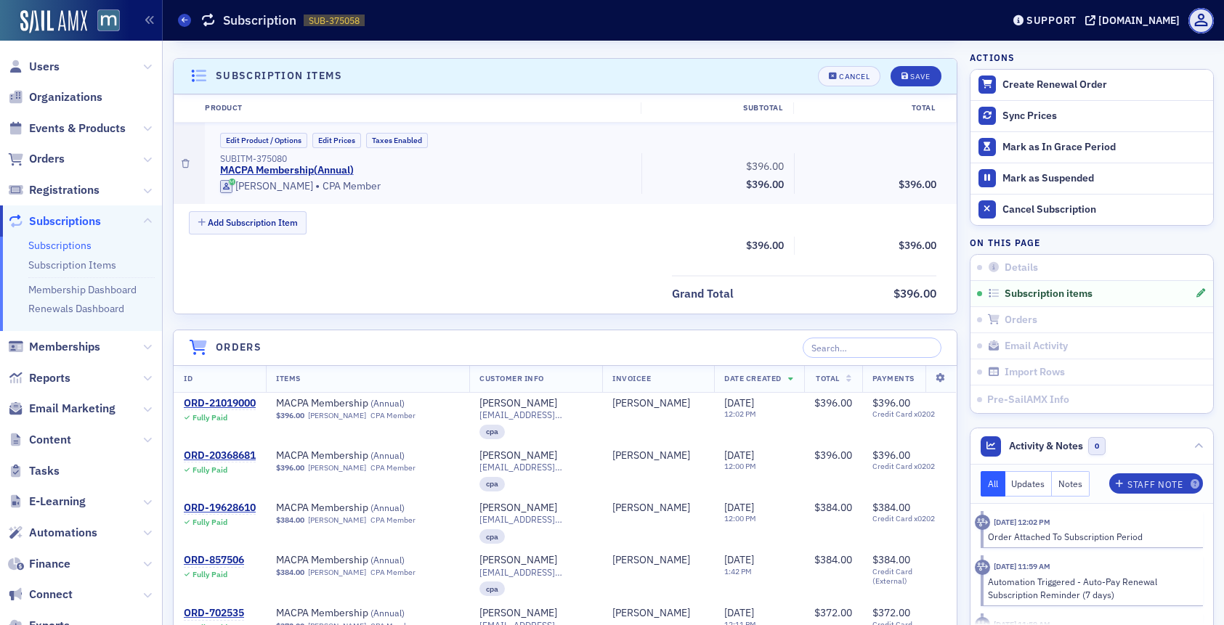
scroll to position [367, 0]
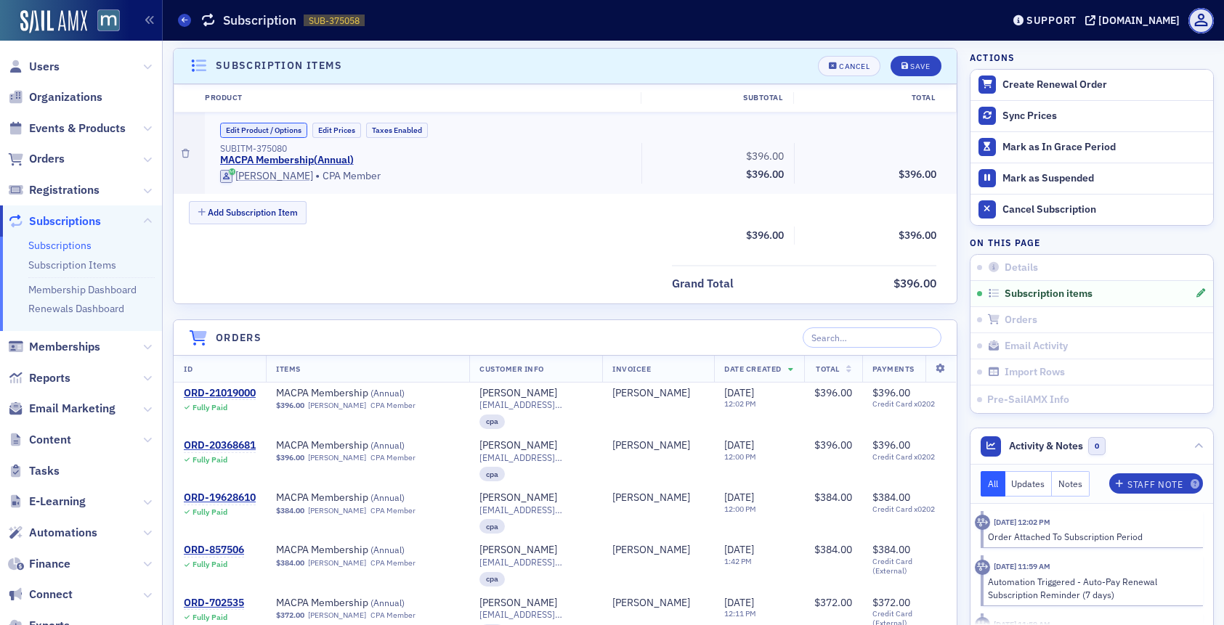
click at [277, 132] on button "Edit Product / Options" at bounding box center [263, 130] width 87 height 15
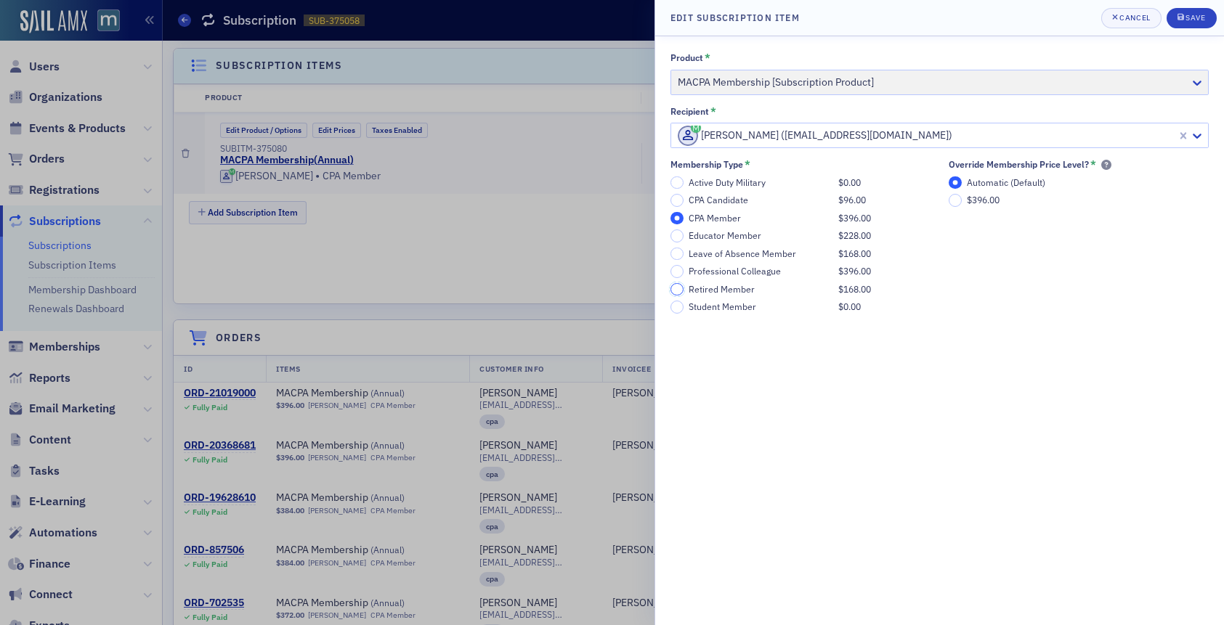
click at [674, 285] on input "Retired Member $168.00" at bounding box center [676, 289] width 13 height 13
click at [1196, 25] on button "Save" at bounding box center [1191, 18] width 50 height 20
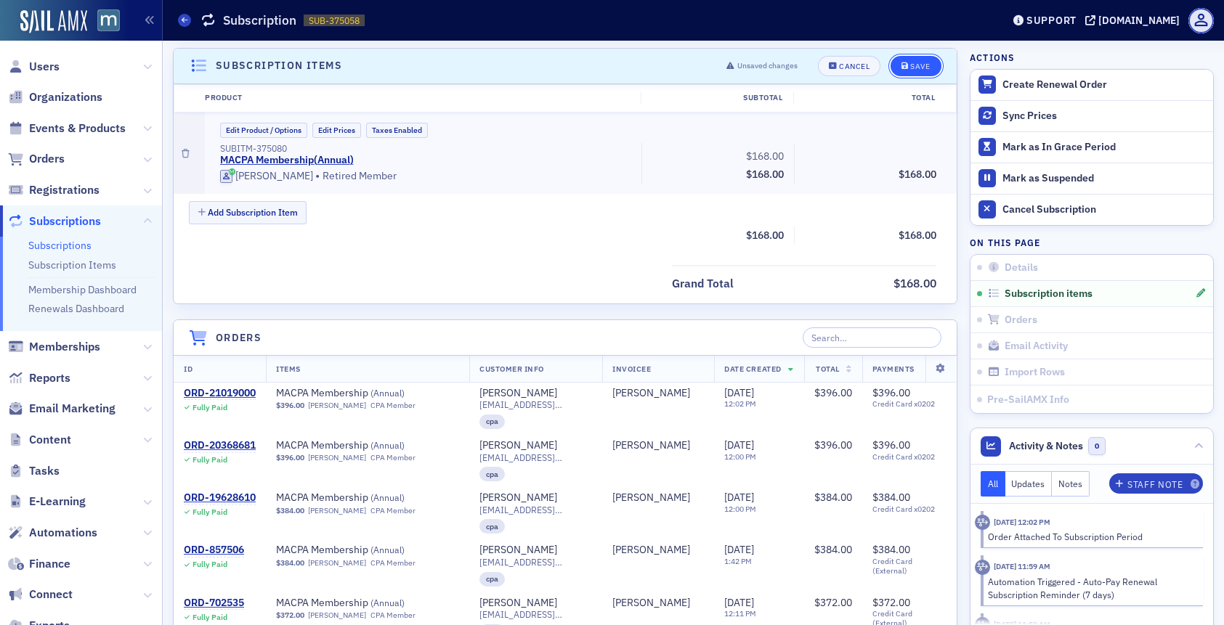
click at [920, 70] on button "Save" at bounding box center [915, 66] width 50 height 20
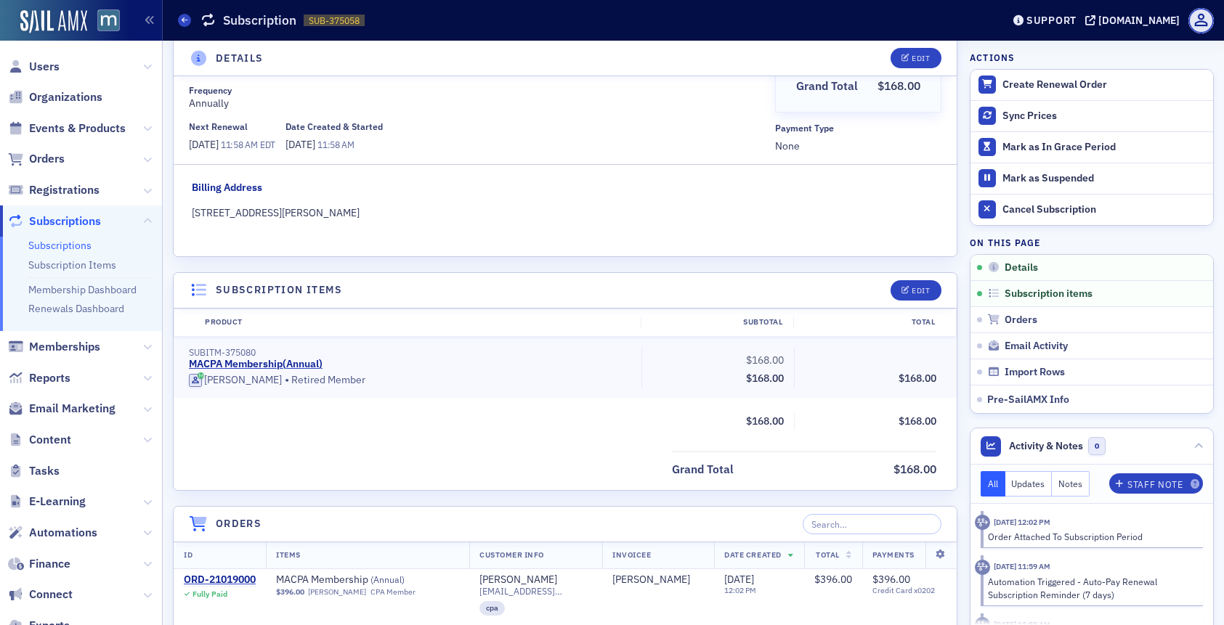
scroll to position [0, 0]
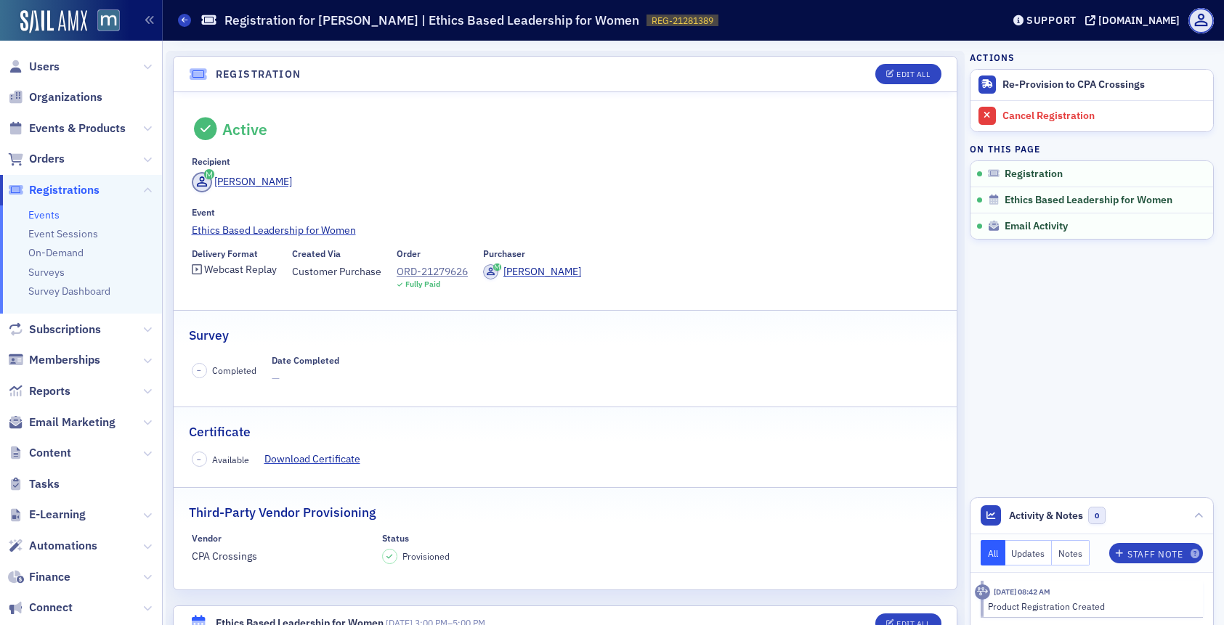
scroll to position [176, 0]
